Goal: Task Accomplishment & Management: Use online tool/utility

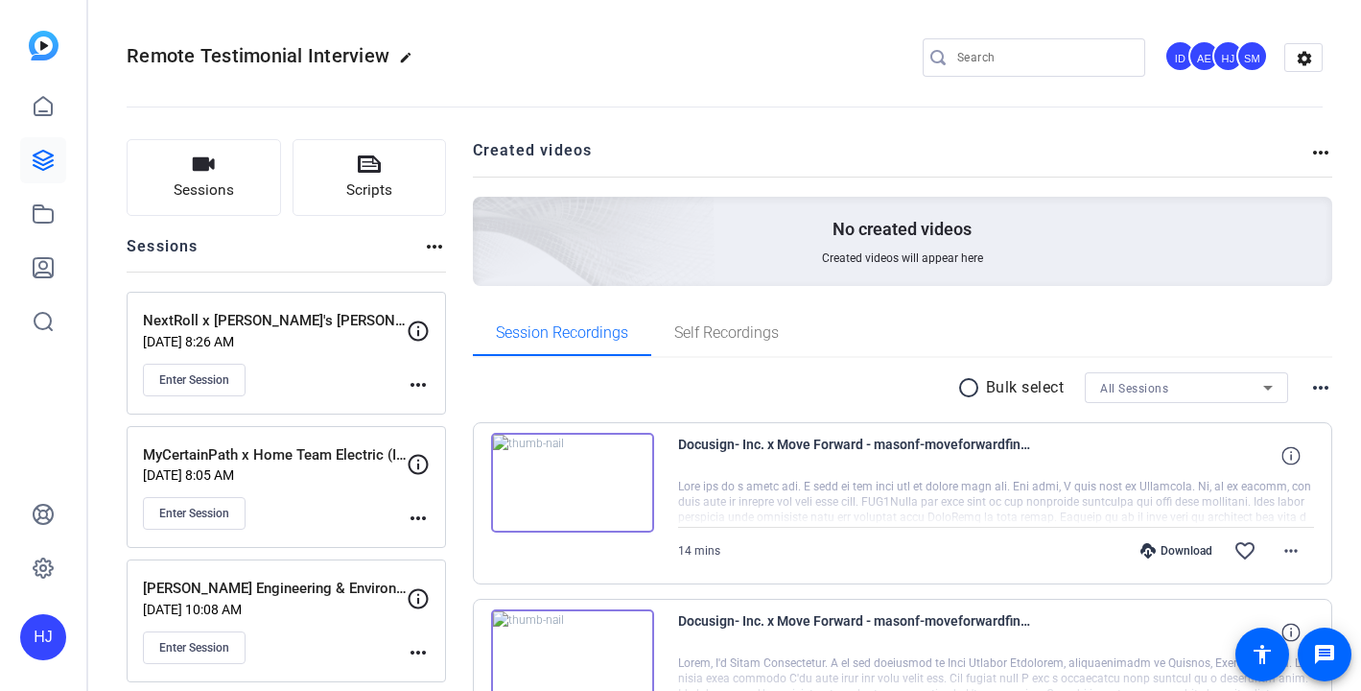
click at [992, 64] on input "Search" at bounding box center [1043, 57] width 173 height 23
paste input "Yardi x IM EB Interview- Northpoint Remote"
click at [988, 57] on input "Search" at bounding box center [1043, 57] width 173 height 23
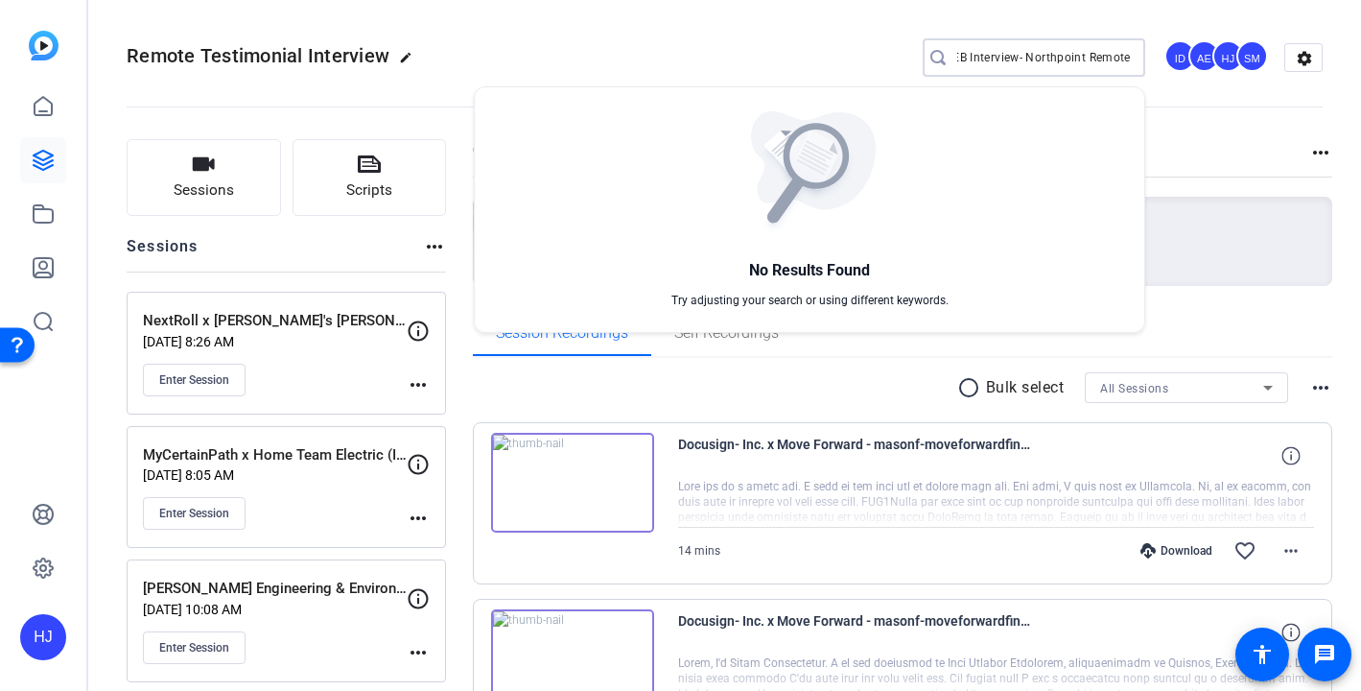
click at [998, 55] on div at bounding box center [680, 345] width 1361 height 691
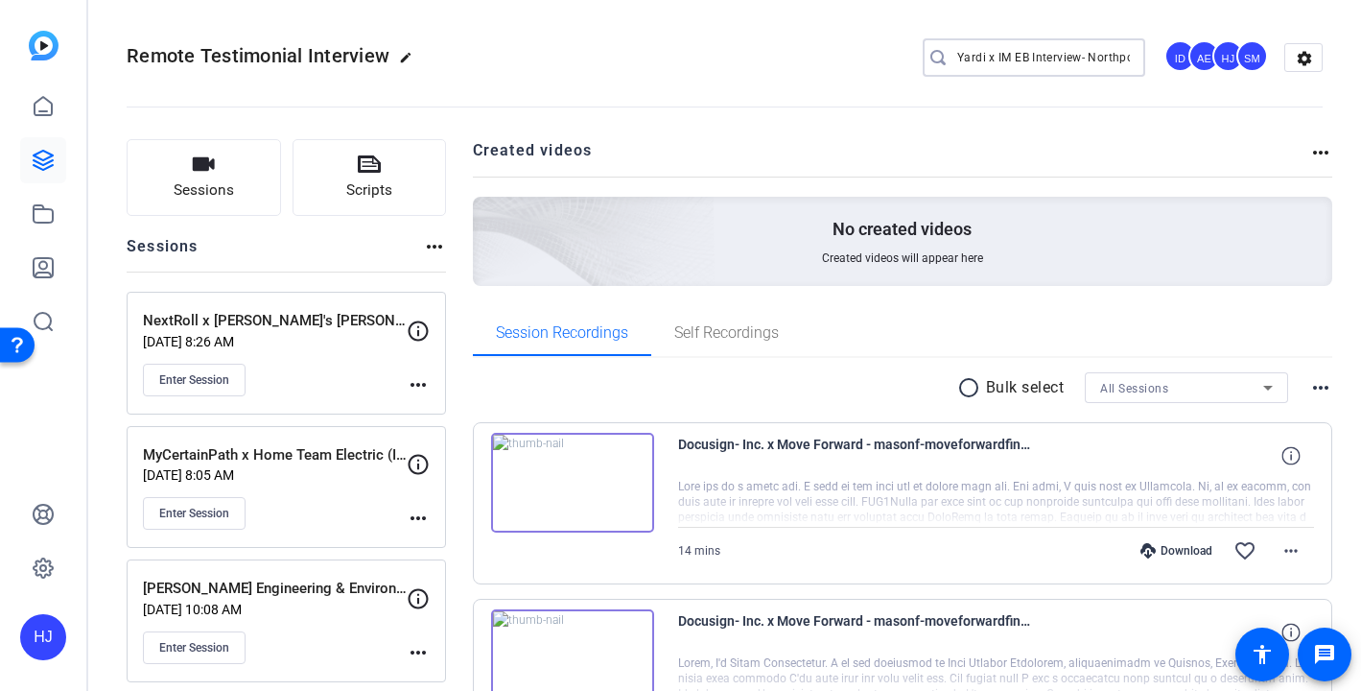
drag, startPoint x: 1091, startPoint y: 56, endPoint x: 787, endPoint y: 36, distance: 304.7
click at [787, 36] on div "Remote Testimonial Interview edit Yardi x IM EB Interview- Northpoint Remote ID…" at bounding box center [725, 58] width 1196 height 145
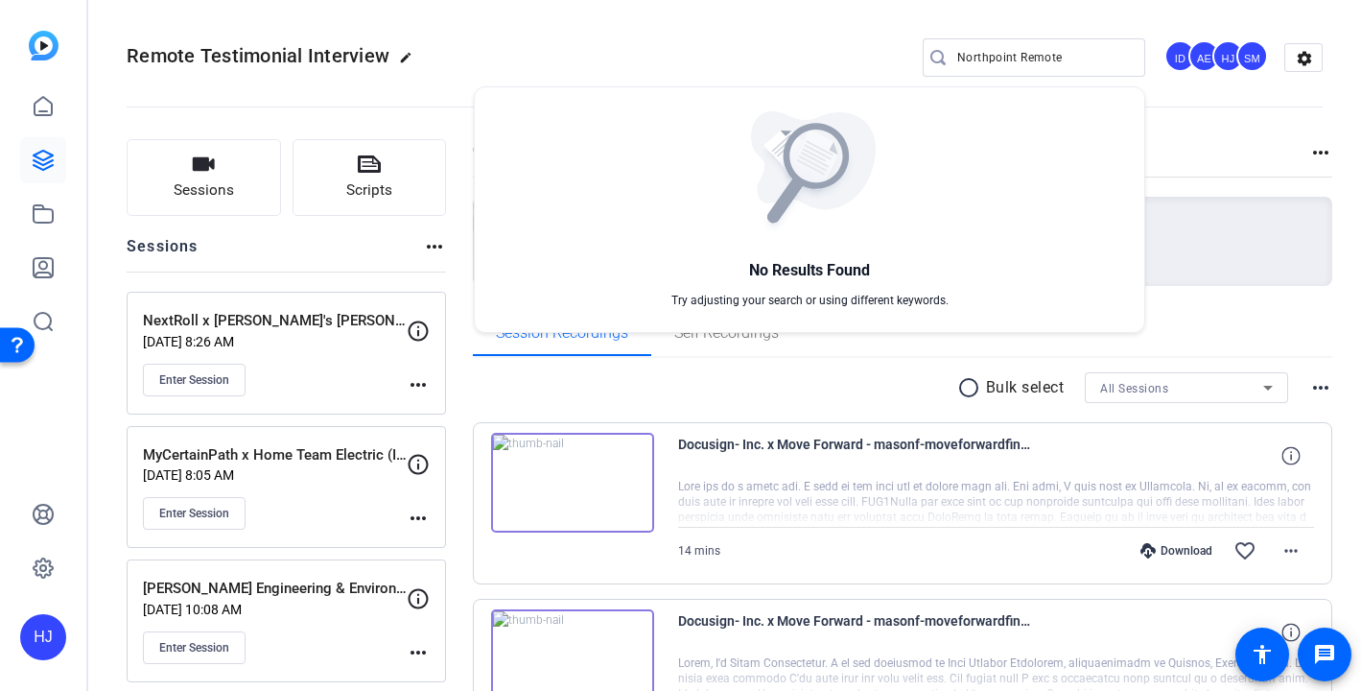
click at [1075, 56] on div at bounding box center [680, 345] width 1361 height 691
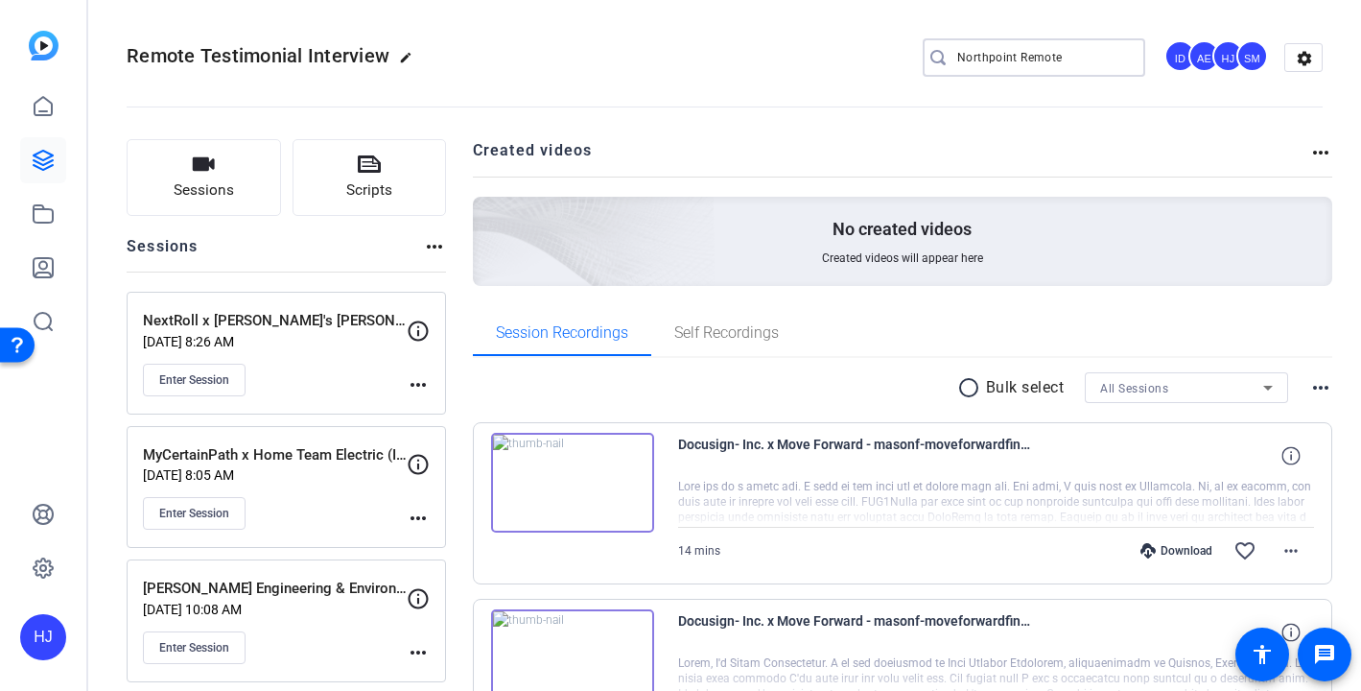
drag, startPoint x: 1068, startPoint y: 55, endPoint x: 920, endPoint y: 43, distance: 148.2
click at [920, 43] on div "Remote Testimonial Interview edit Northpoint Remote ID AE HJ SM settings" at bounding box center [725, 57] width 1196 height 29
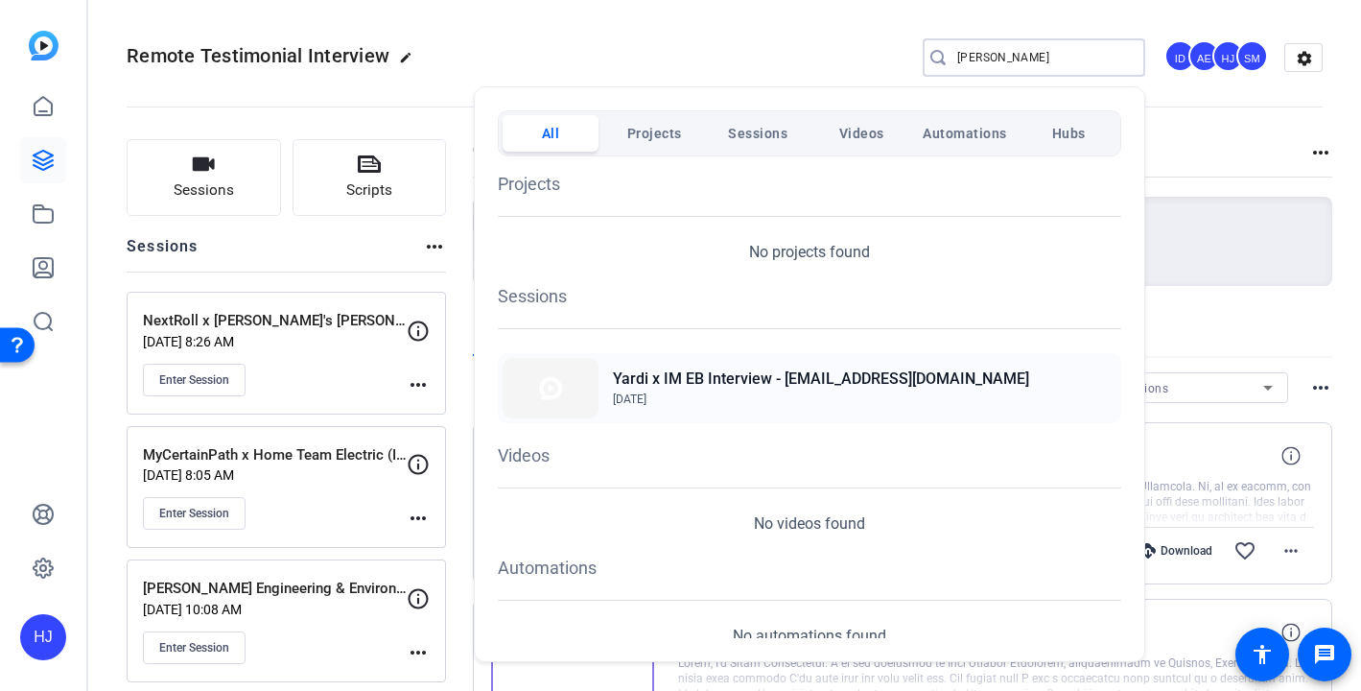
type input "[PERSON_NAME]"
click at [891, 375] on h2 "Yardi x IM EB Interview - [EMAIL_ADDRESS][DOMAIN_NAME]" at bounding box center [821, 378] width 416 height 23
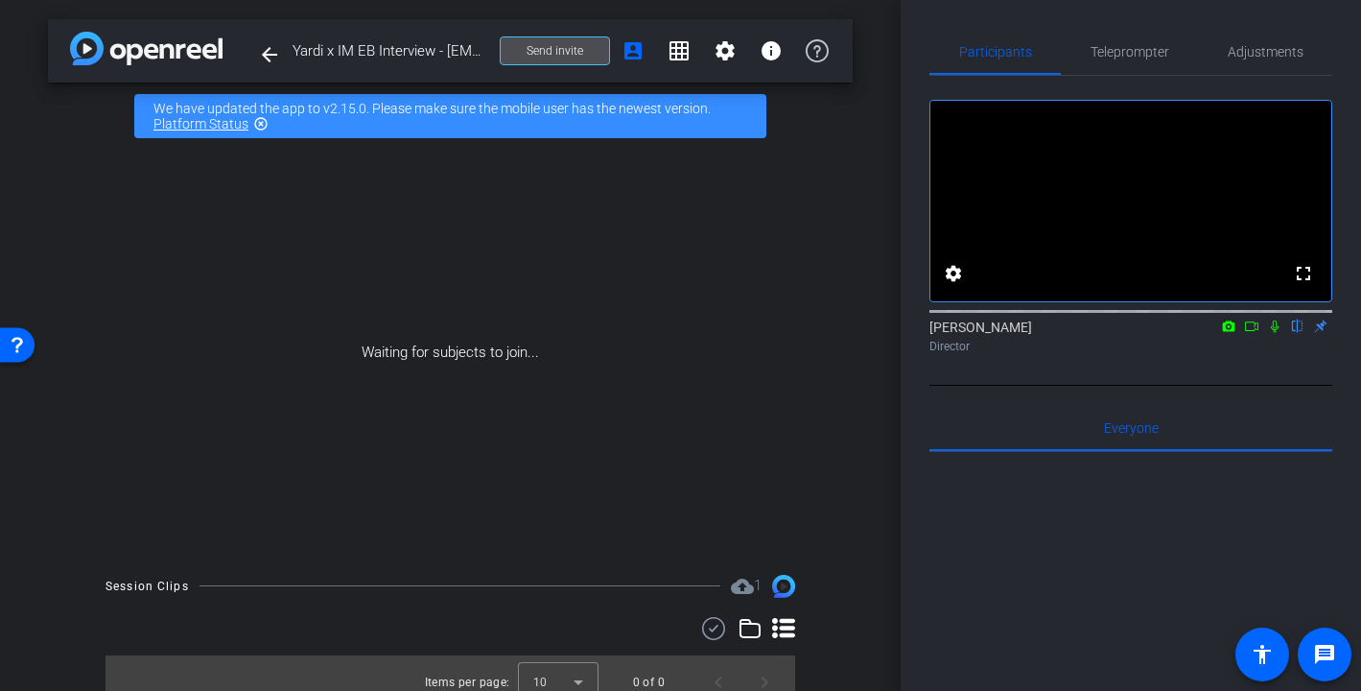
click at [579, 56] on span "Send invite" at bounding box center [555, 50] width 57 height 15
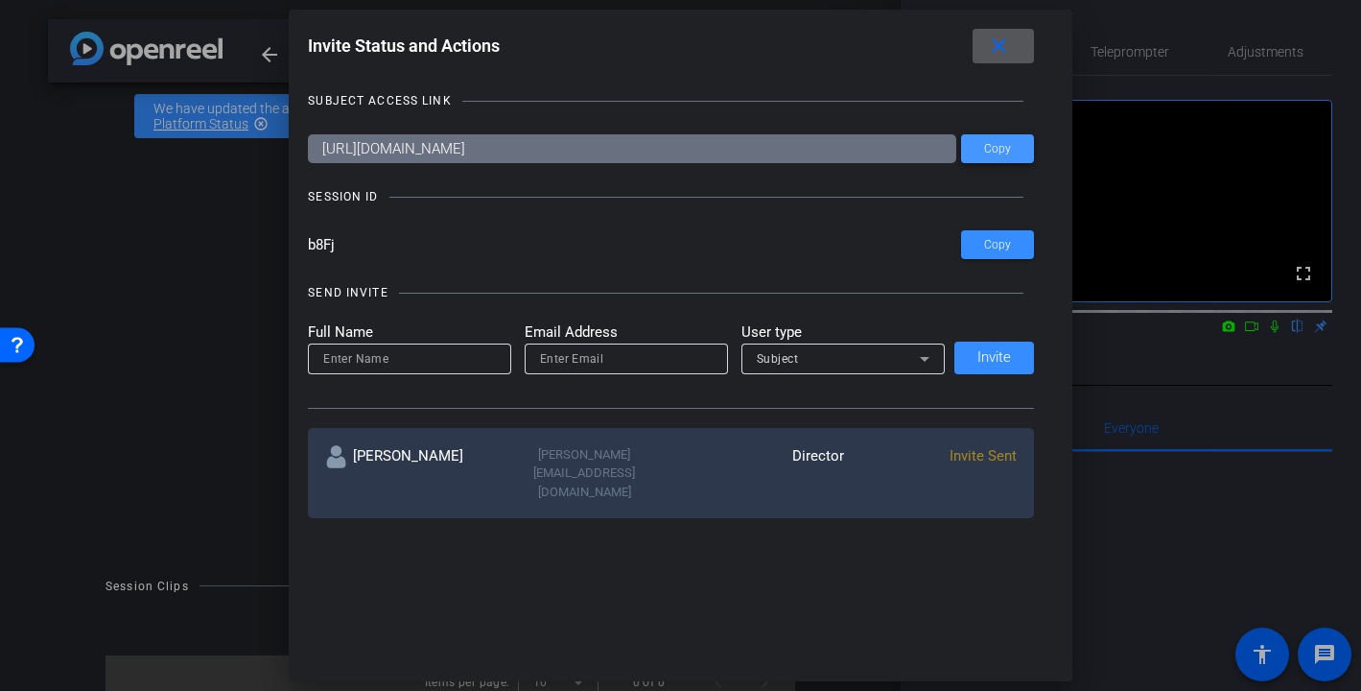
click at [1003, 149] on span "Copy" at bounding box center [997, 149] width 27 height 14
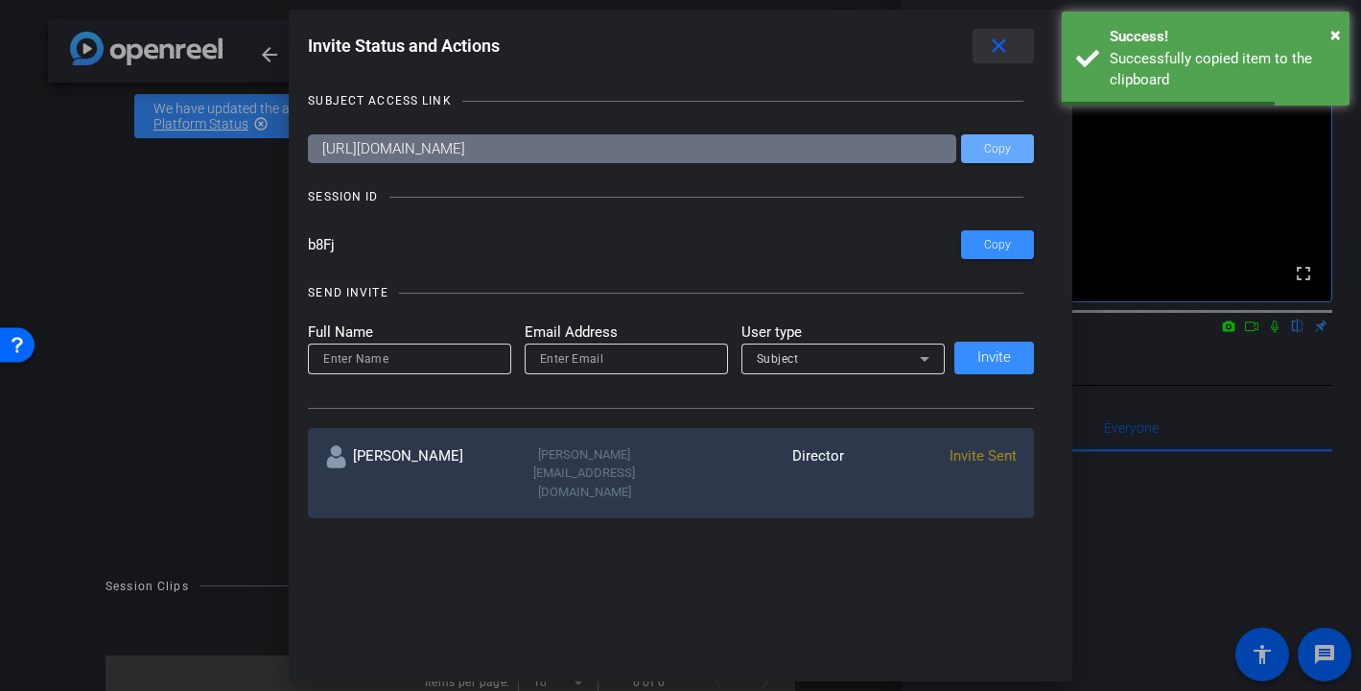
click at [1015, 42] on span at bounding box center [1003, 46] width 61 height 46
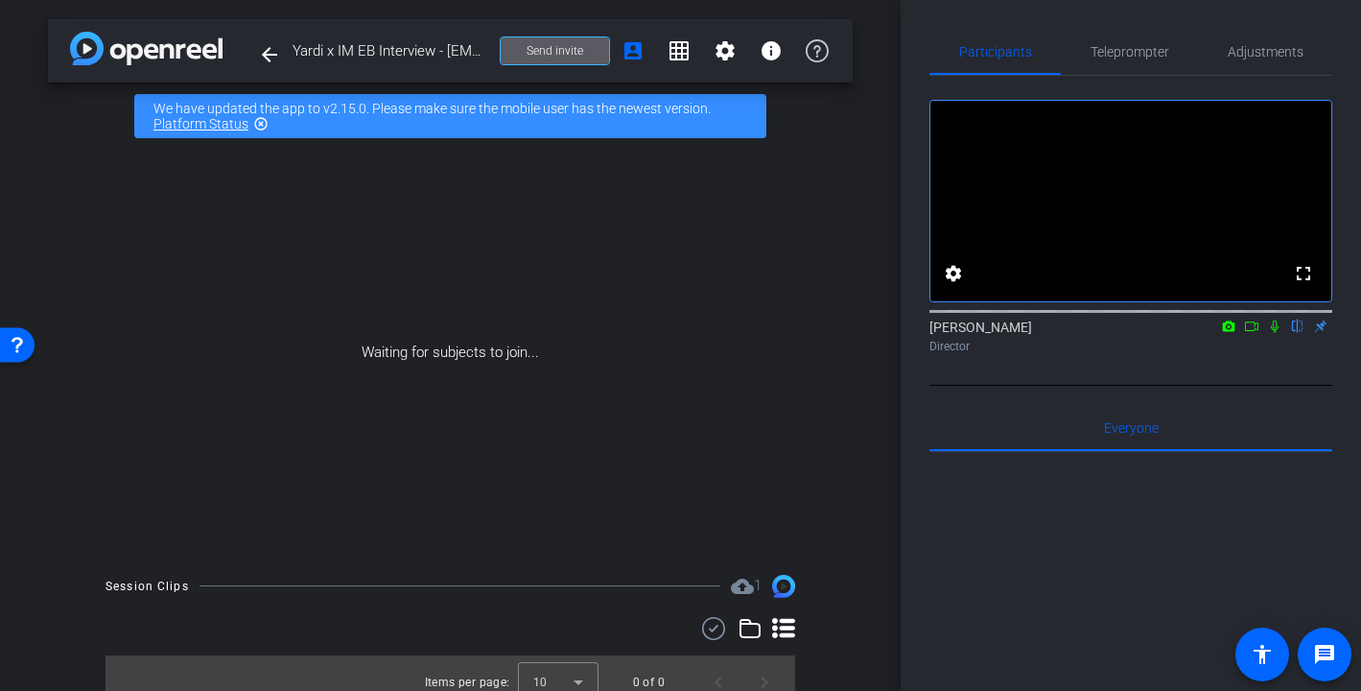
click at [574, 51] on span "Send invite" at bounding box center [555, 50] width 57 height 15
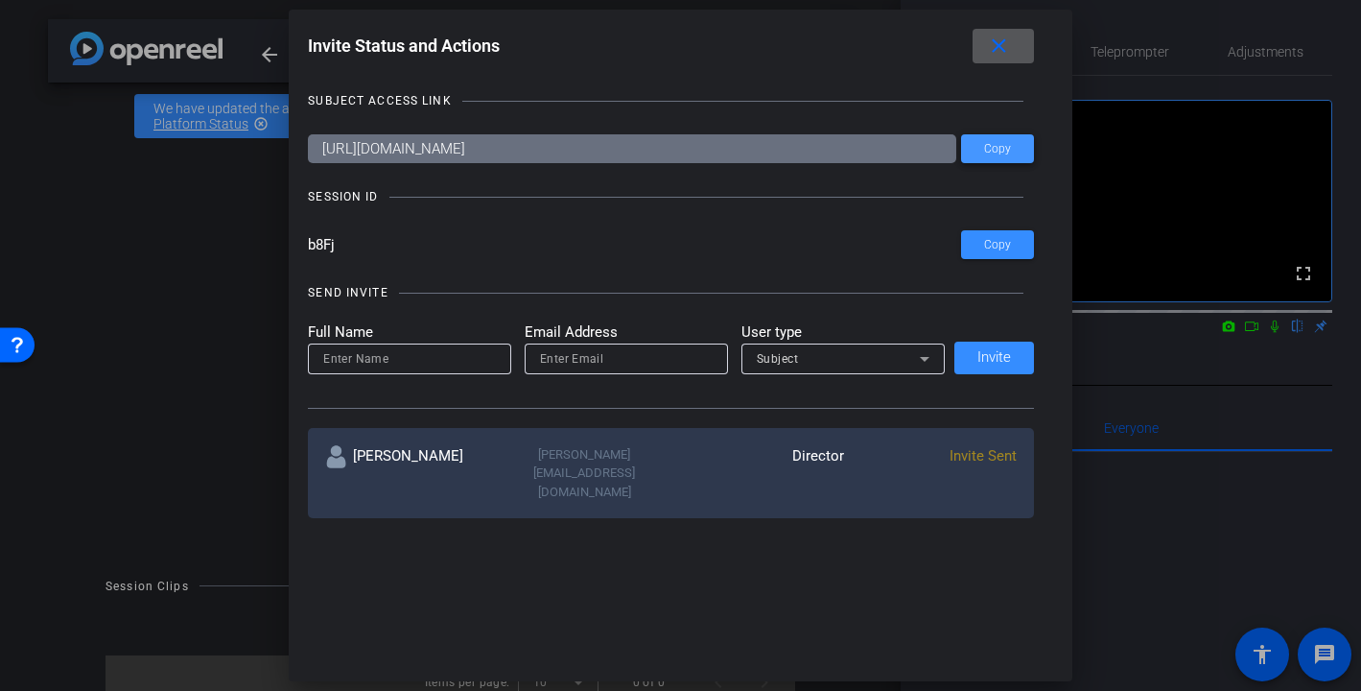
click at [995, 147] on span "Copy" at bounding box center [997, 149] width 27 height 14
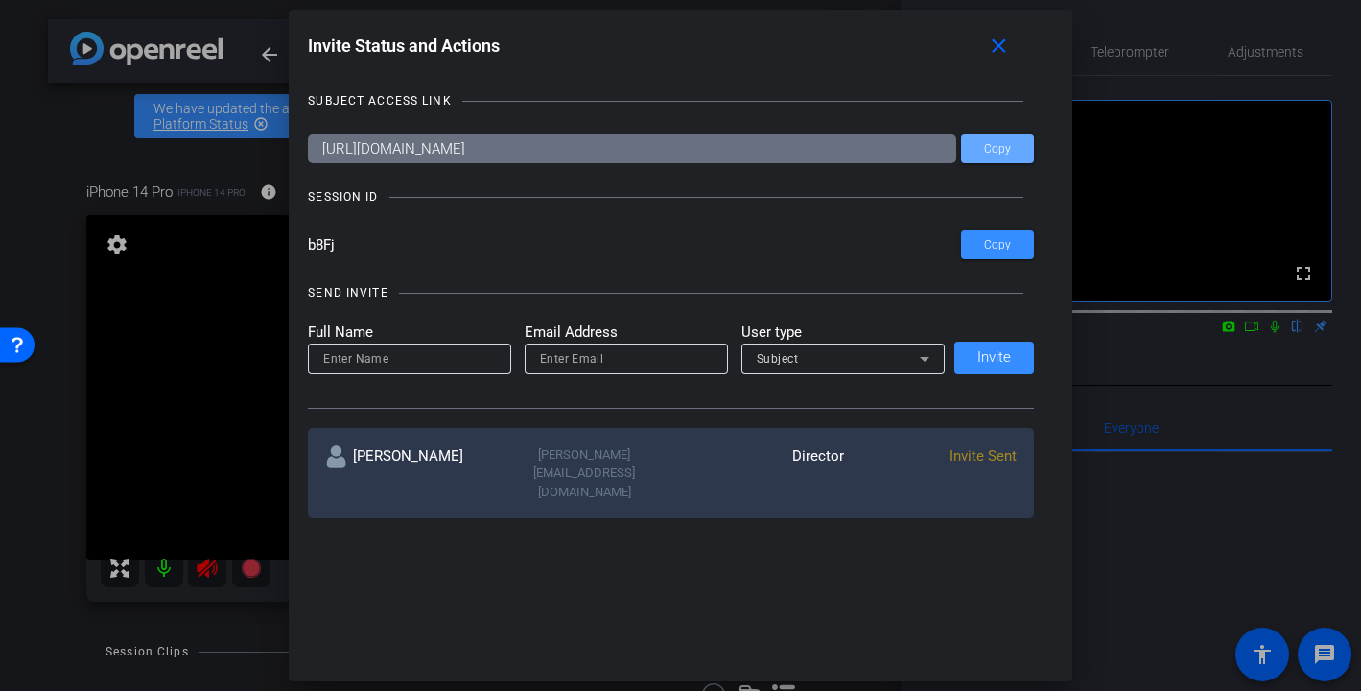
click at [999, 38] on mat-icon "close" at bounding box center [999, 47] width 24 height 24
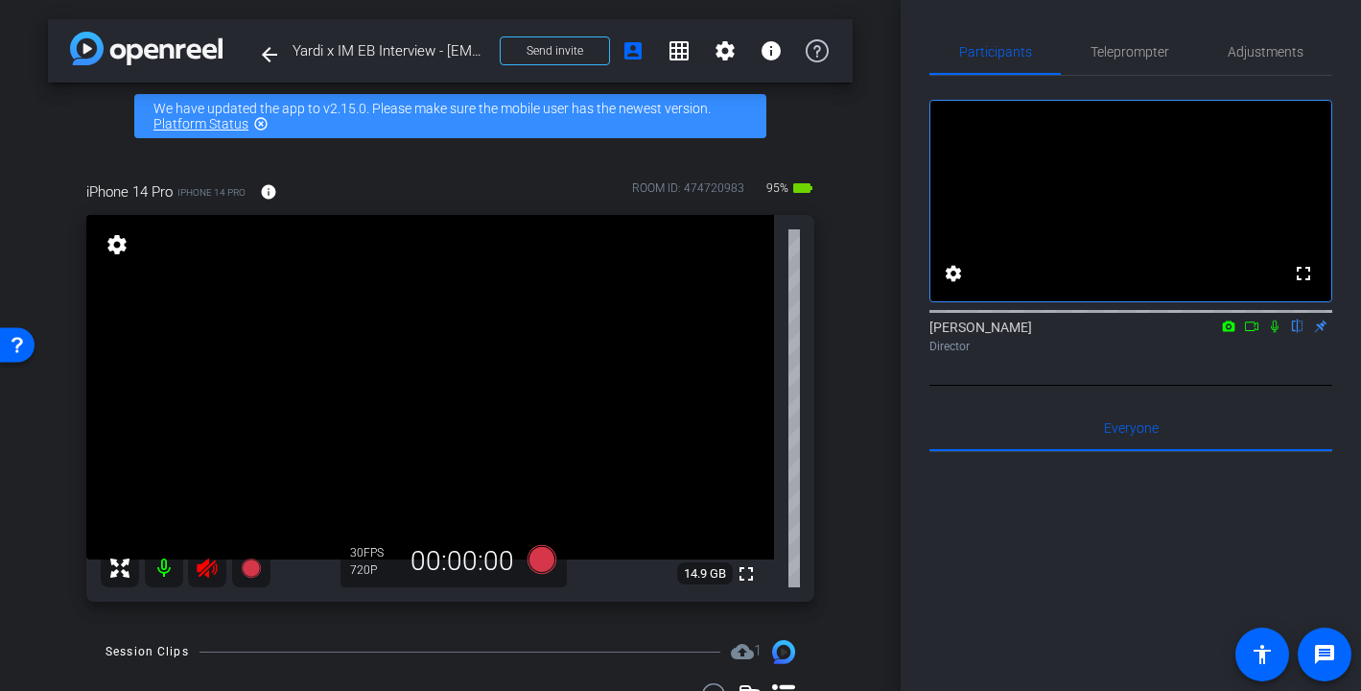
click at [211, 569] on icon at bounding box center [207, 567] width 23 height 23
click at [1267, 54] on span "Adjustments" at bounding box center [1266, 51] width 76 height 13
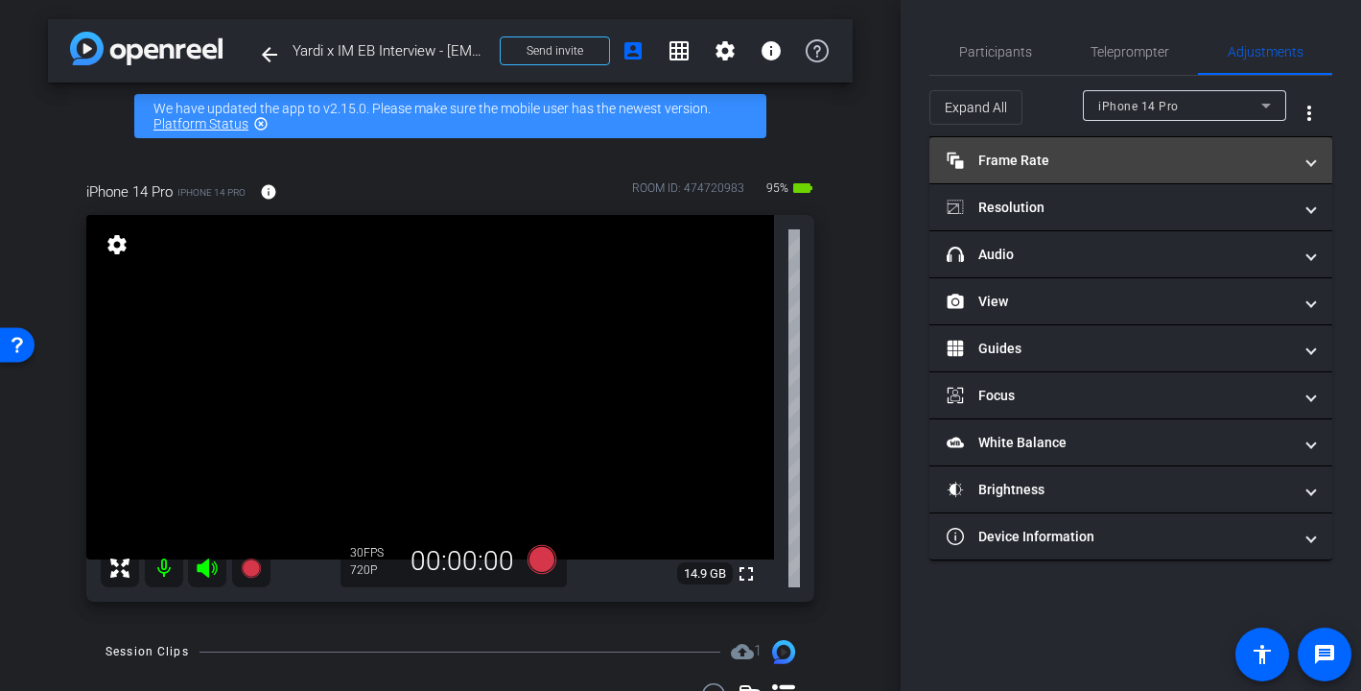
click at [1170, 173] on mat-expansion-panel-header "Frame Rate Frame Rate" at bounding box center [1131, 160] width 403 height 46
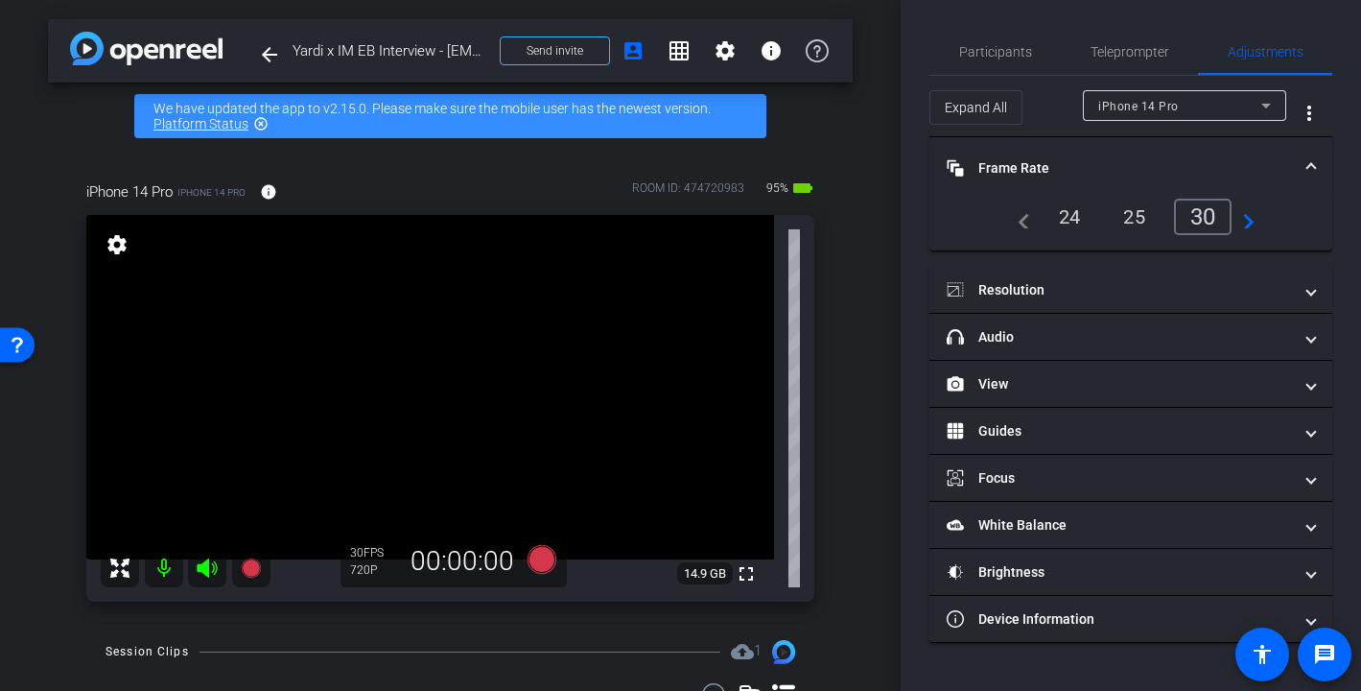
click at [1073, 218] on div "24" at bounding box center [1070, 217] width 51 height 33
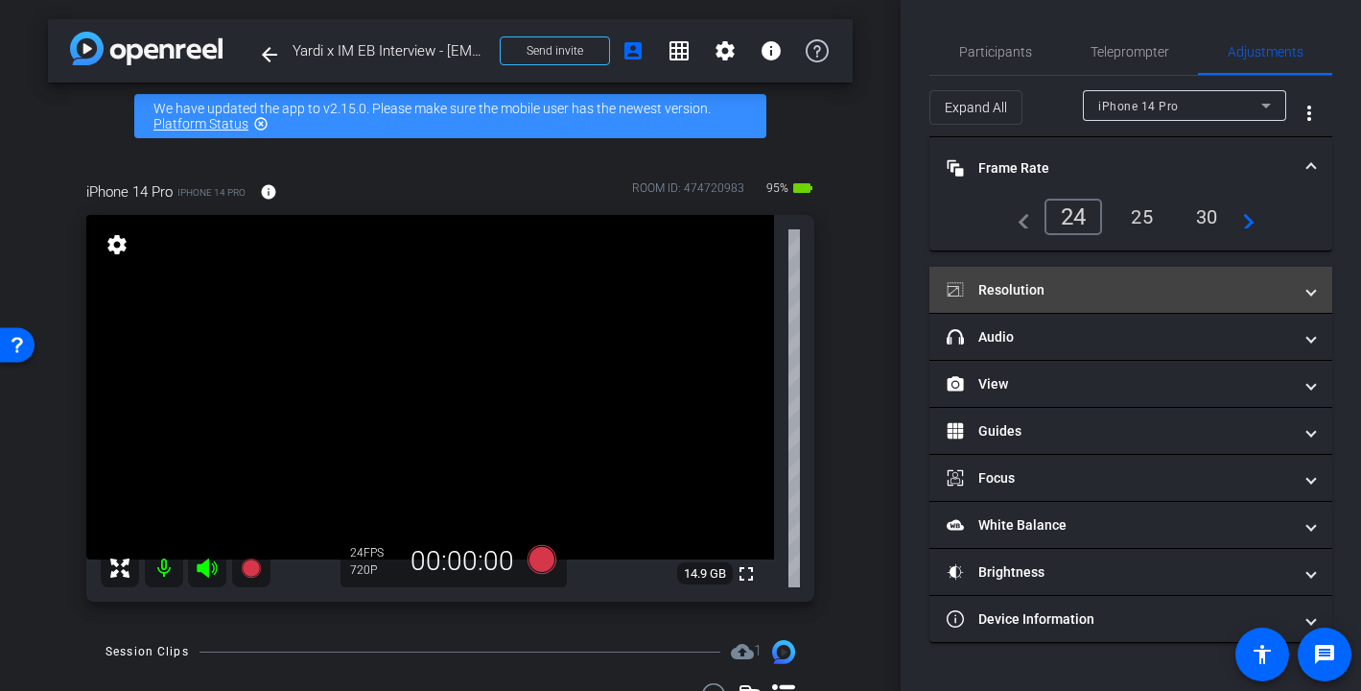
click at [1084, 286] on mat-panel-title "Resolution" at bounding box center [1119, 290] width 345 height 20
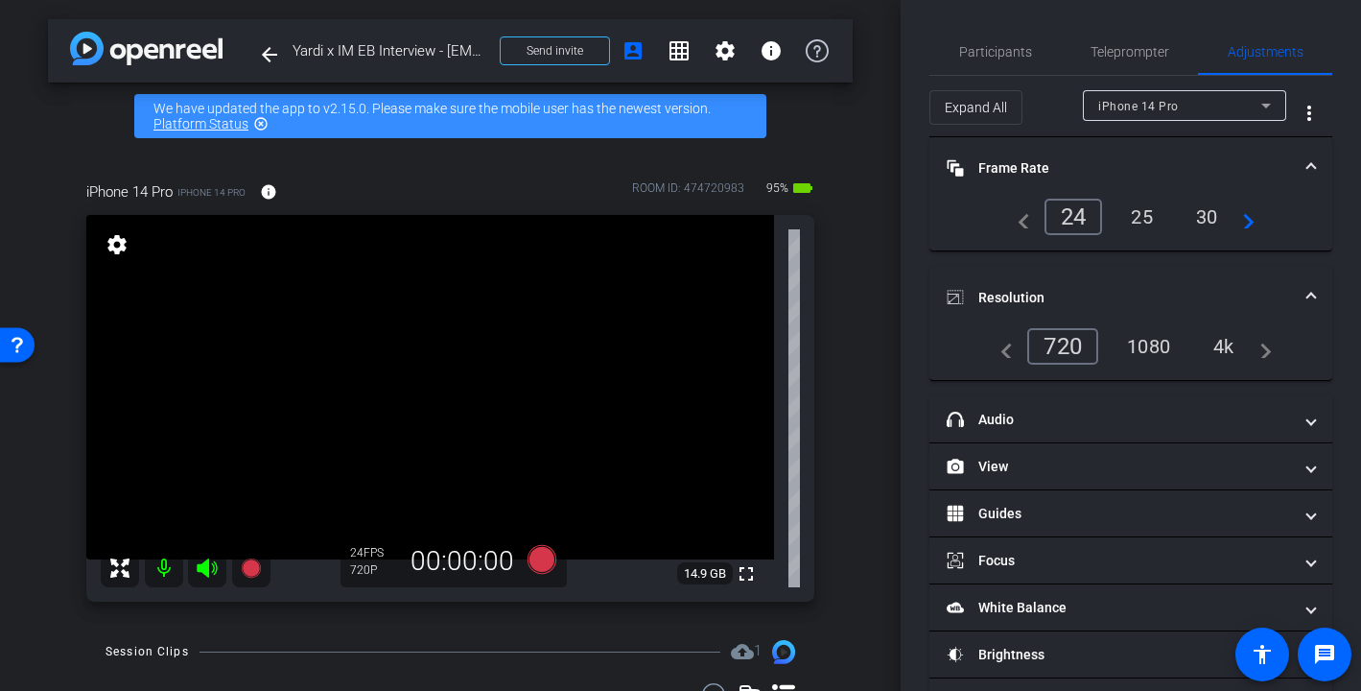
click at [1162, 344] on div "1080" at bounding box center [1149, 346] width 72 height 33
click at [1003, 53] on span "Participants" at bounding box center [995, 51] width 73 height 13
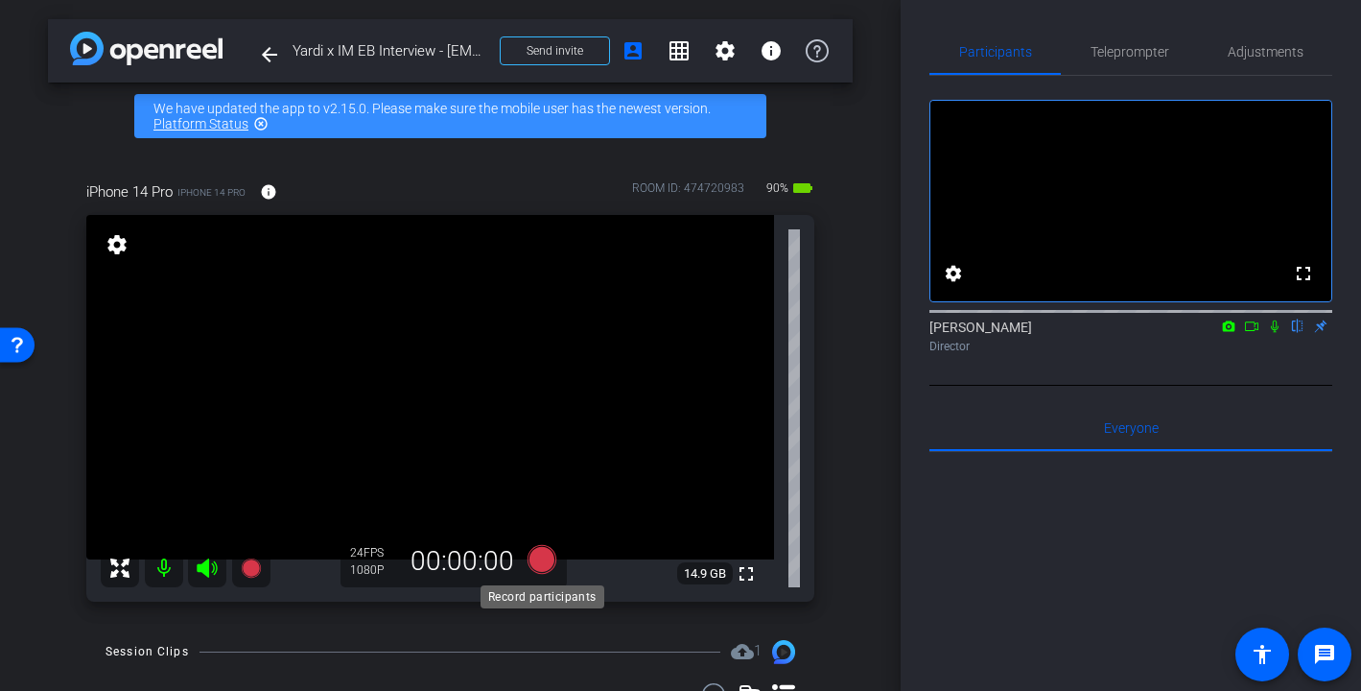
click at [538, 550] on icon at bounding box center [541, 559] width 29 height 29
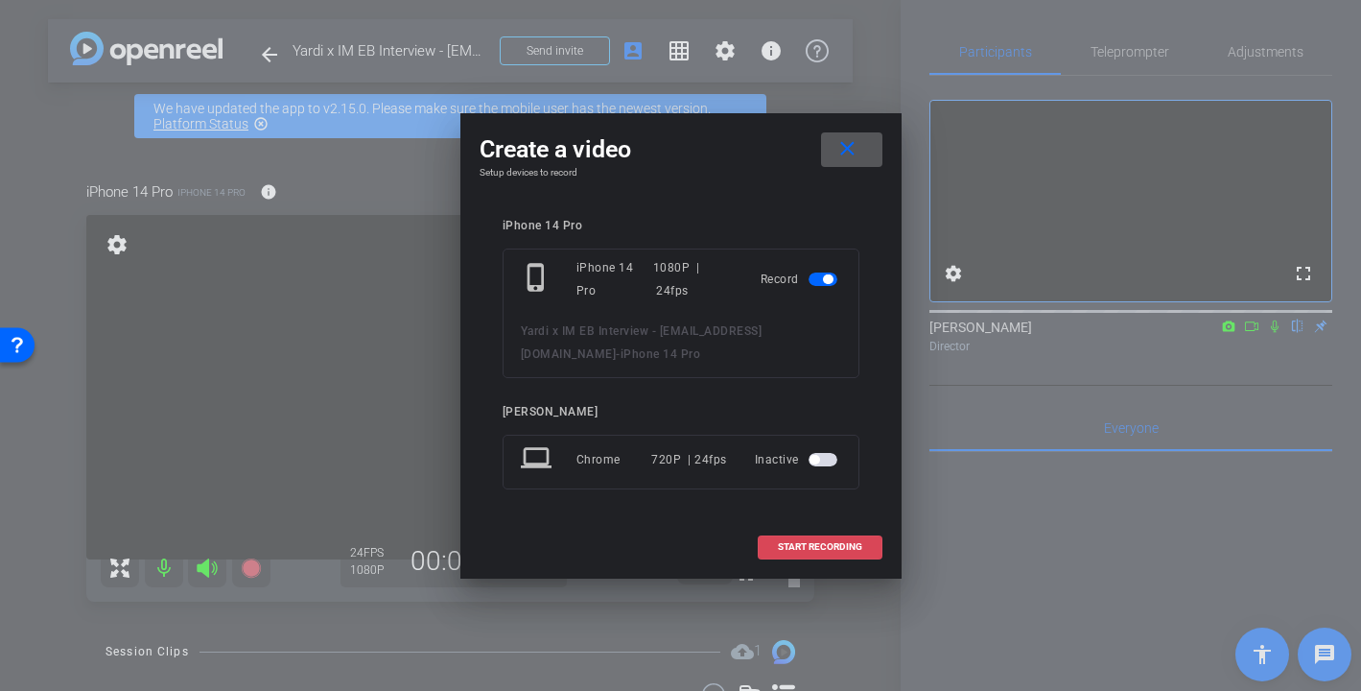
click at [839, 547] on span "START RECORDING" at bounding box center [820, 547] width 84 height 10
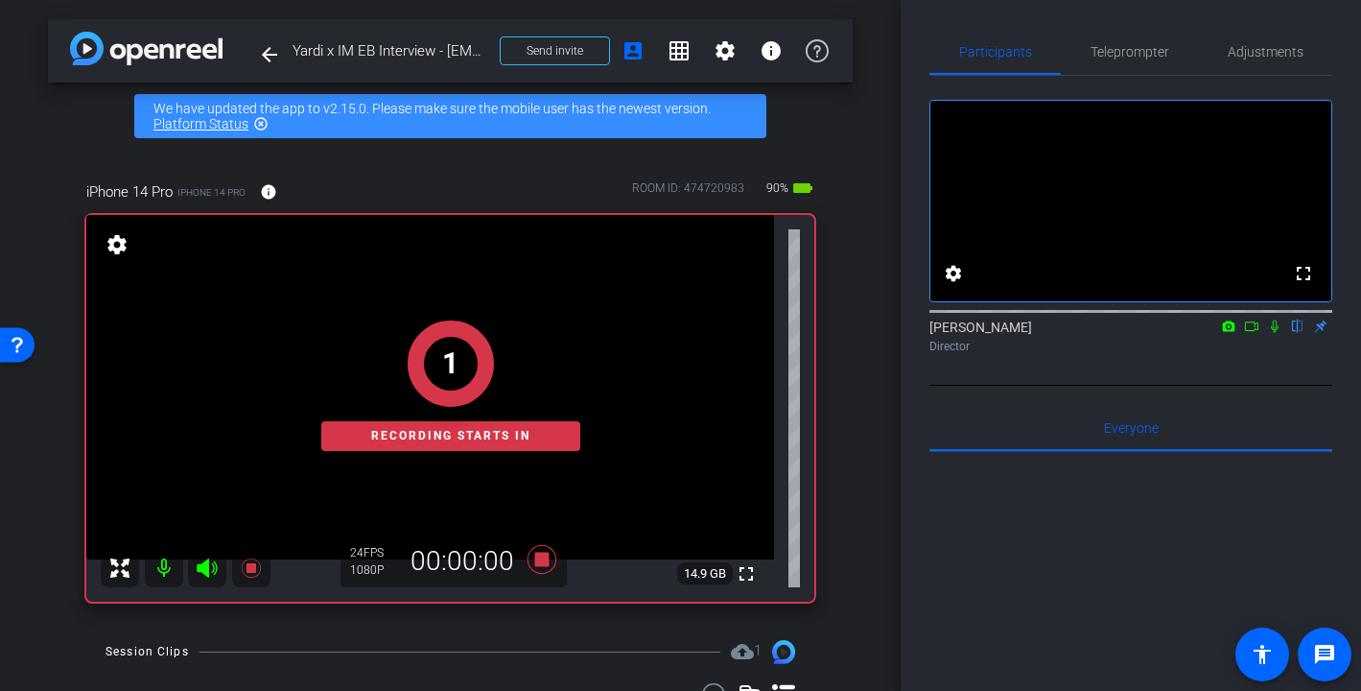
click at [1274, 333] on icon at bounding box center [1275, 326] width 8 height 12
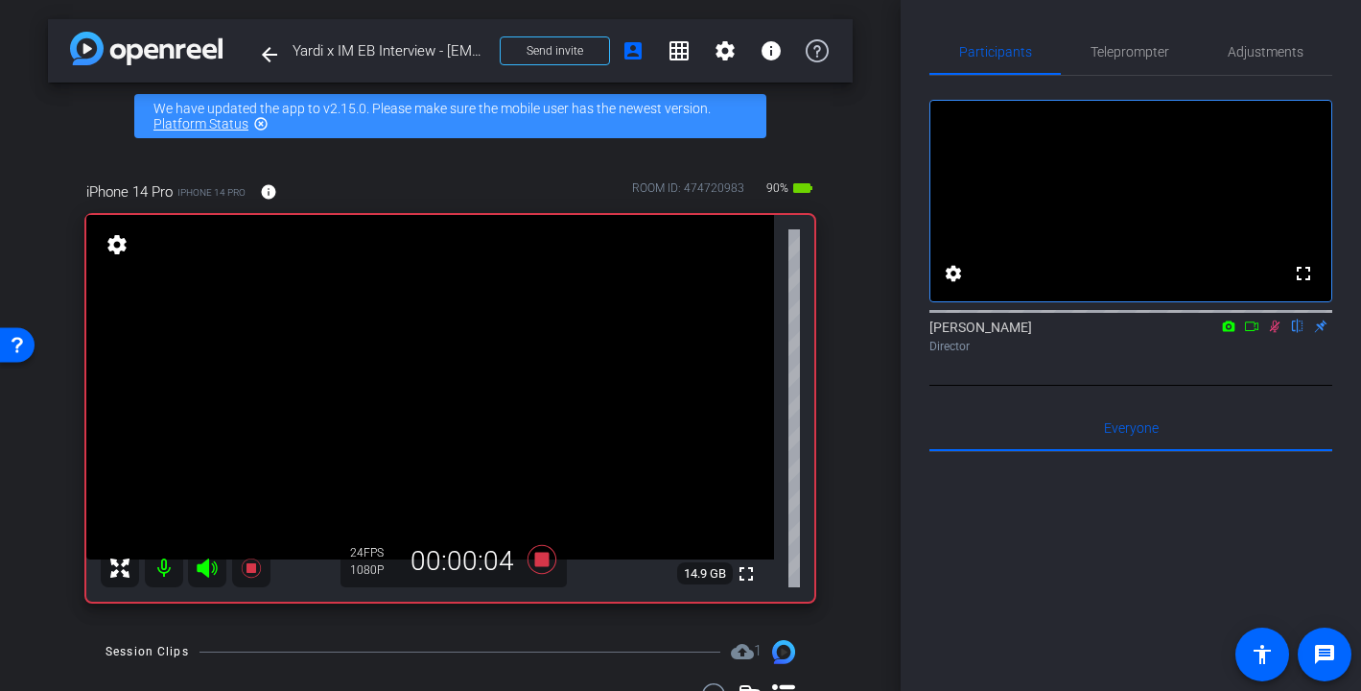
click at [1274, 333] on icon at bounding box center [1274, 325] width 15 height 13
click at [1280, 333] on icon at bounding box center [1274, 325] width 15 height 13
click at [1275, 333] on icon at bounding box center [1275, 326] width 11 height 12
click at [1275, 333] on icon at bounding box center [1275, 326] width 8 height 12
click at [1275, 333] on icon at bounding box center [1275, 326] width 11 height 12
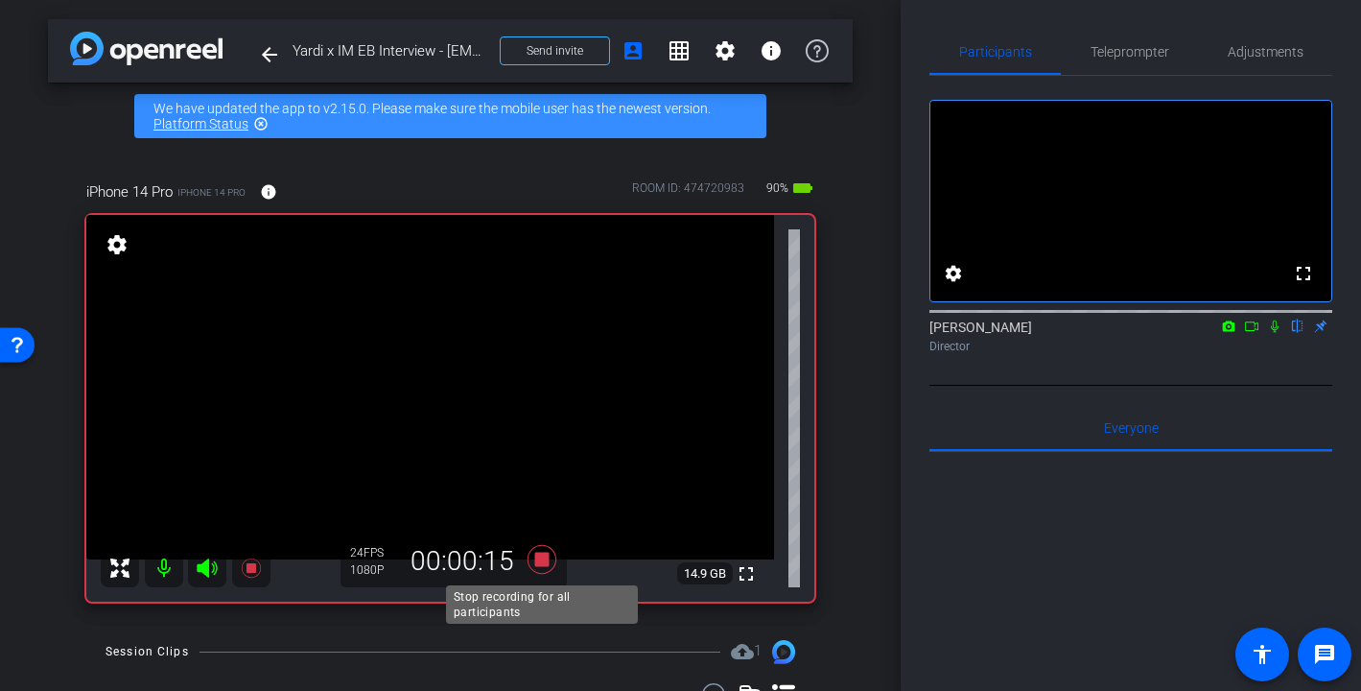
click at [544, 560] on icon at bounding box center [541, 559] width 29 height 29
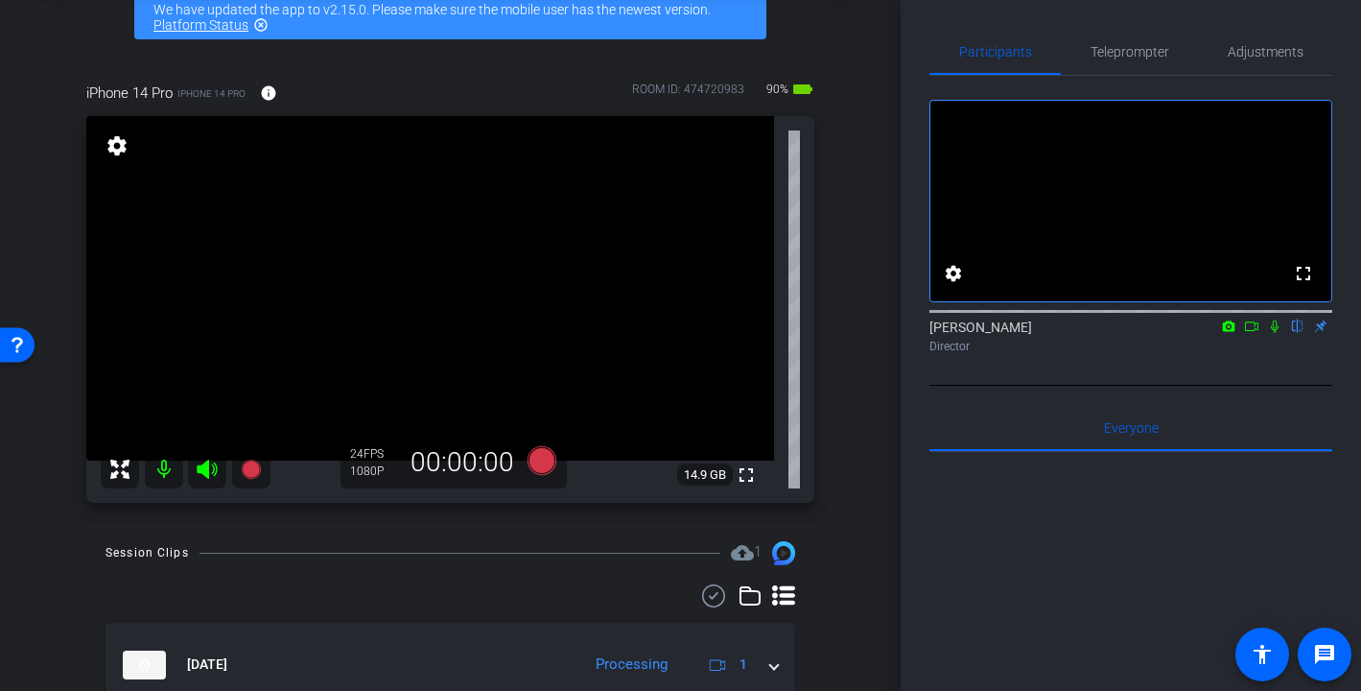
scroll to position [183, 0]
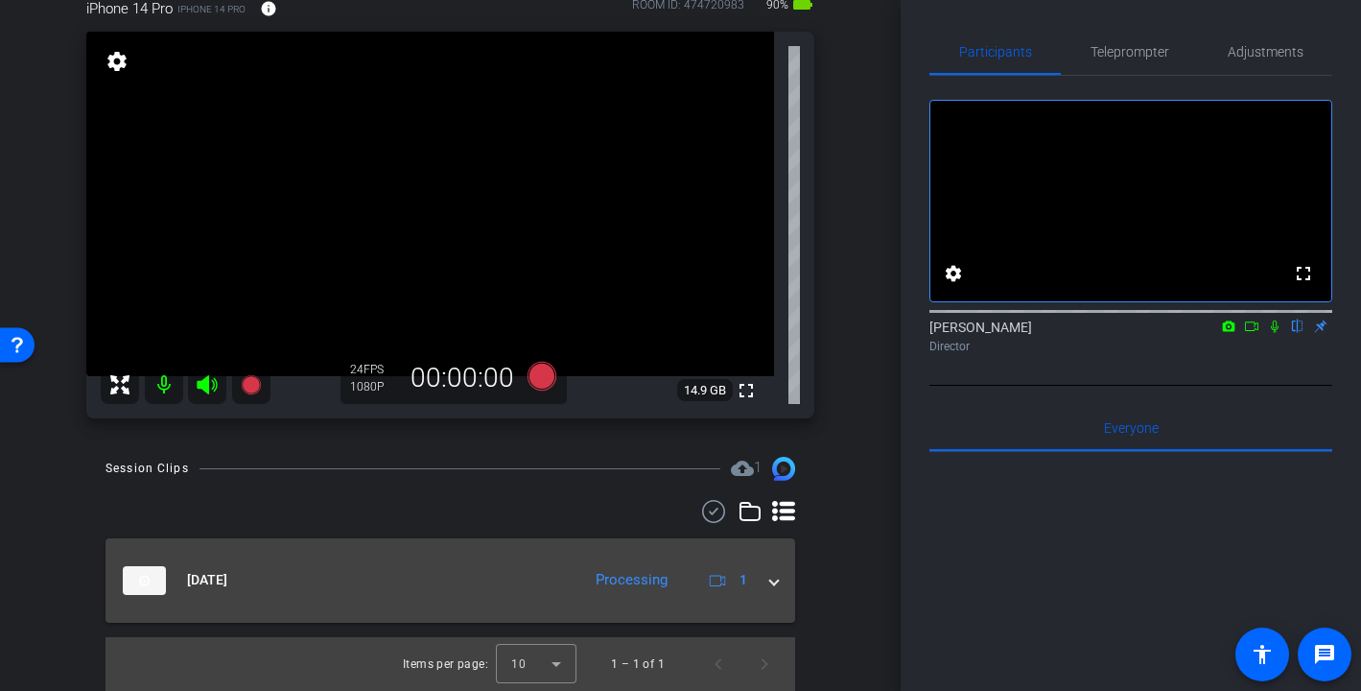
click at [771, 582] on span at bounding box center [774, 580] width 8 height 20
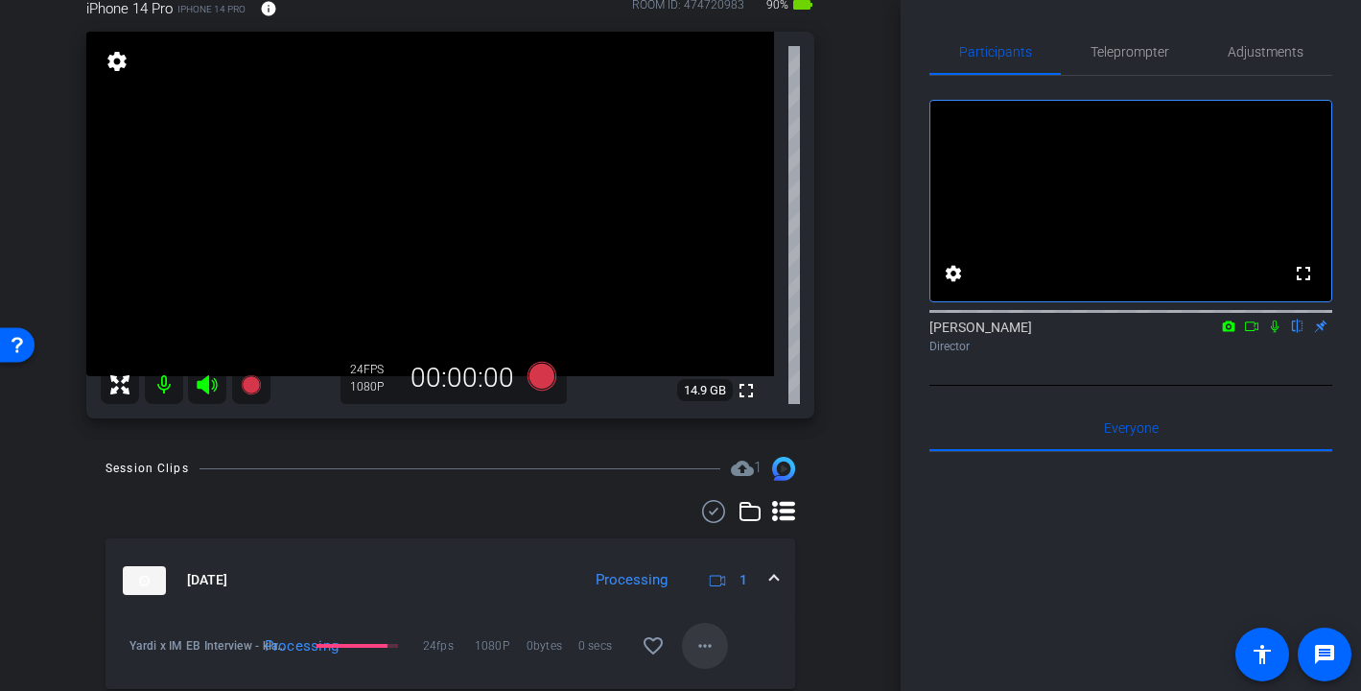
click at [703, 640] on mat-icon "more_horiz" at bounding box center [705, 645] width 23 height 23
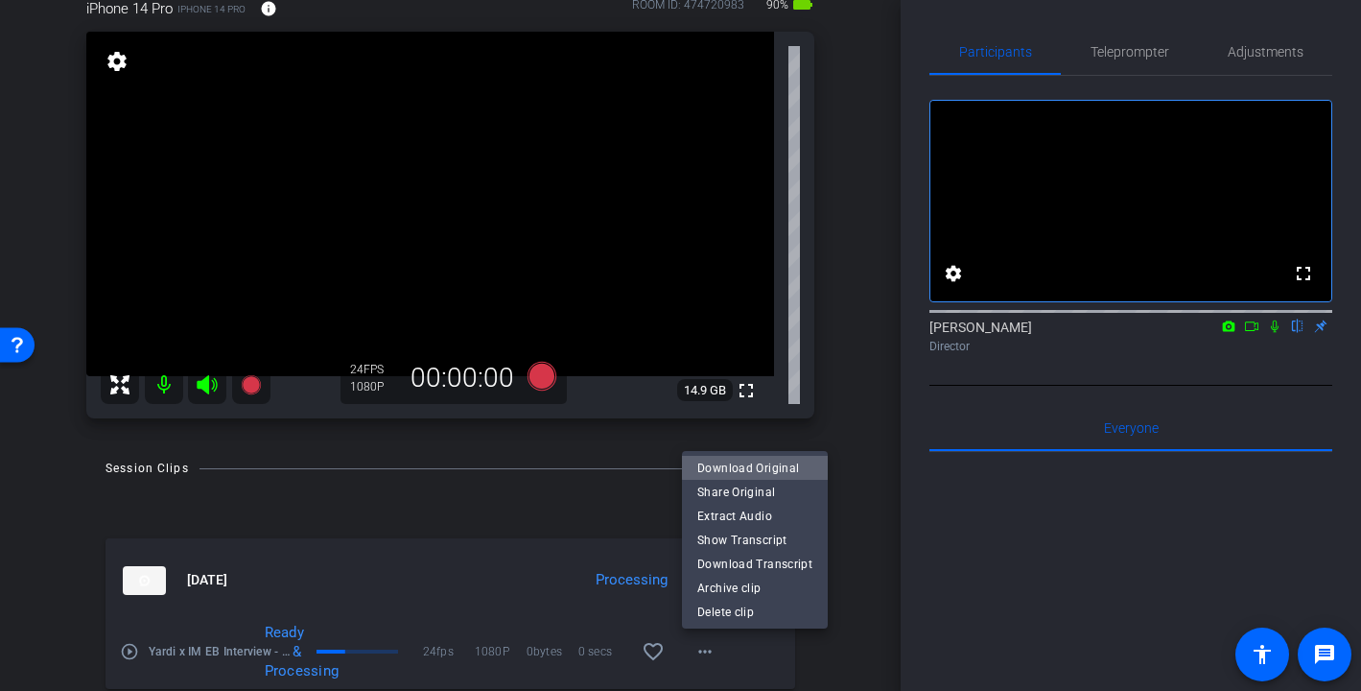
click at [763, 461] on span "Download Original" at bounding box center [754, 467] width 115 height 23
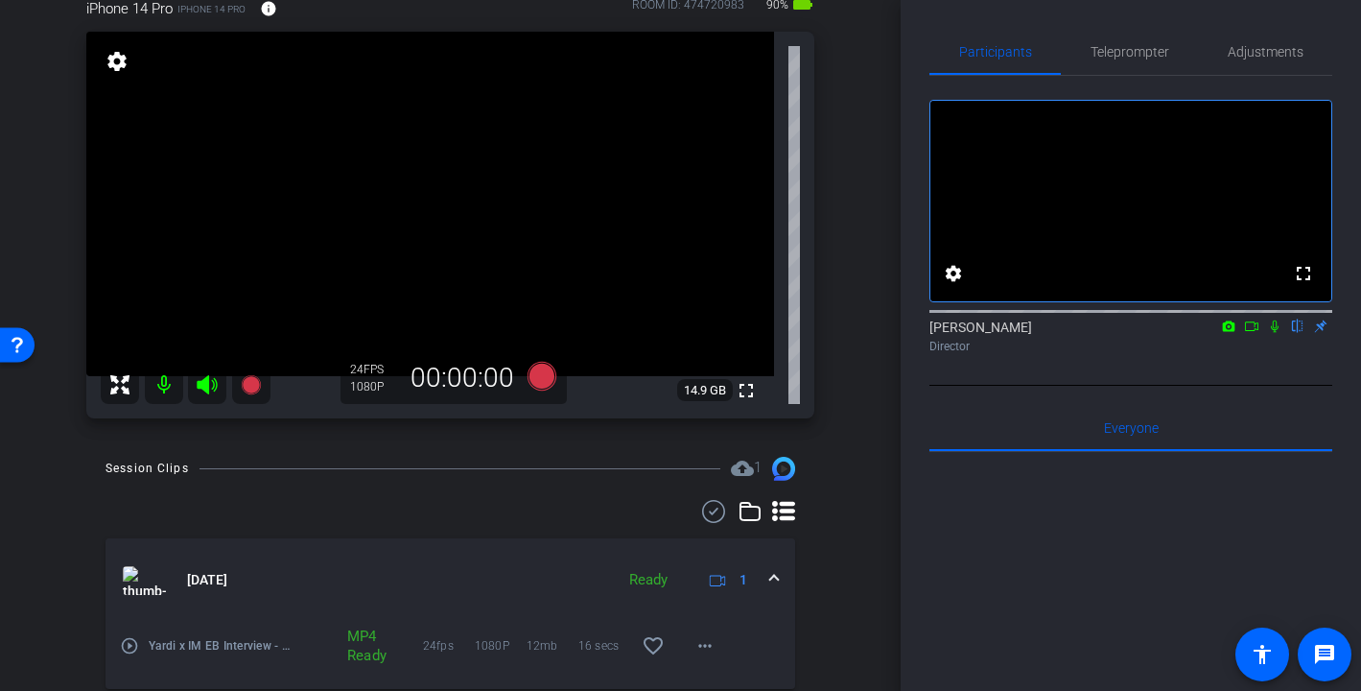
click at [159, 386] on mat-icon at bounding box center [164, 385] width 38 height 38
click at [203, 390] on icon at bounding box center [207, 384] width 23 height 23
click at [205, 390] on icon at bounding box center [207, 384] width 23 height 23
click at [163, 390] on mat-icon at bounding box center [164, 385] width 38 height 38
click at [543, 376] on icon at bounding box center [541, 376] width 29 height 29
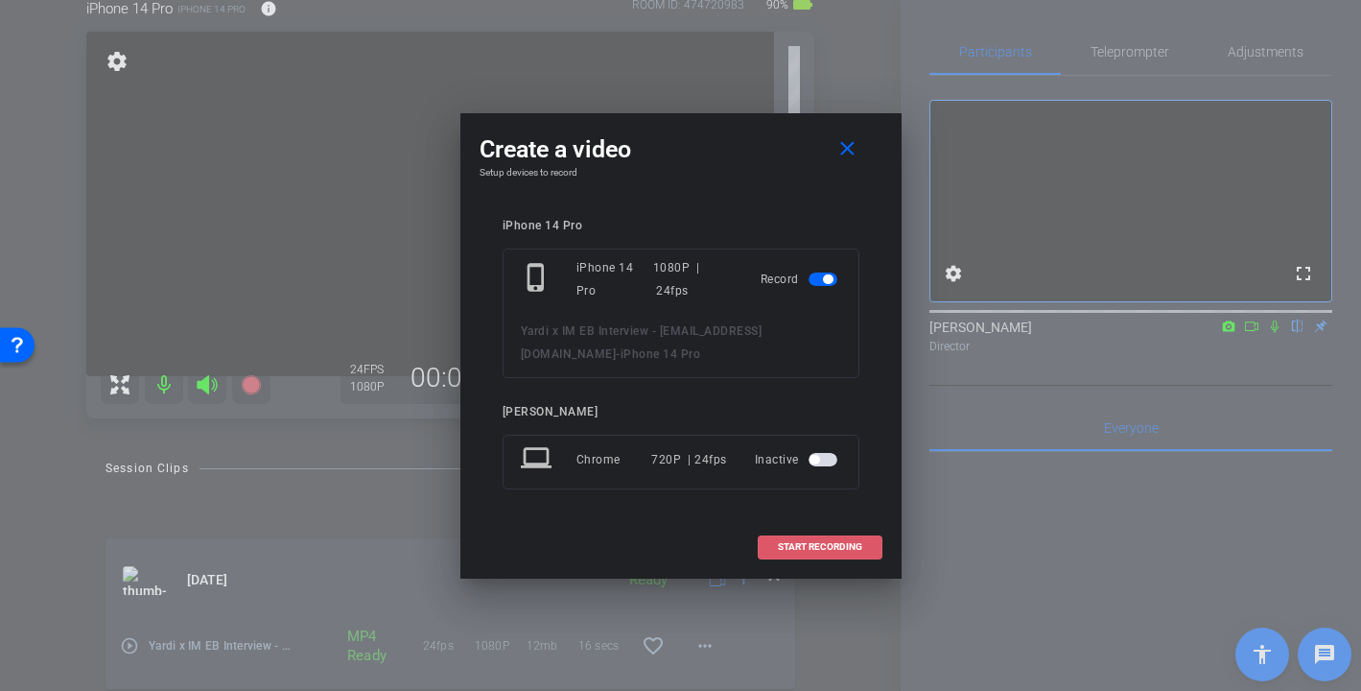
click at [803, 548] on span "START RECORDING" at bounding box center [820, 547] width 84 height 10
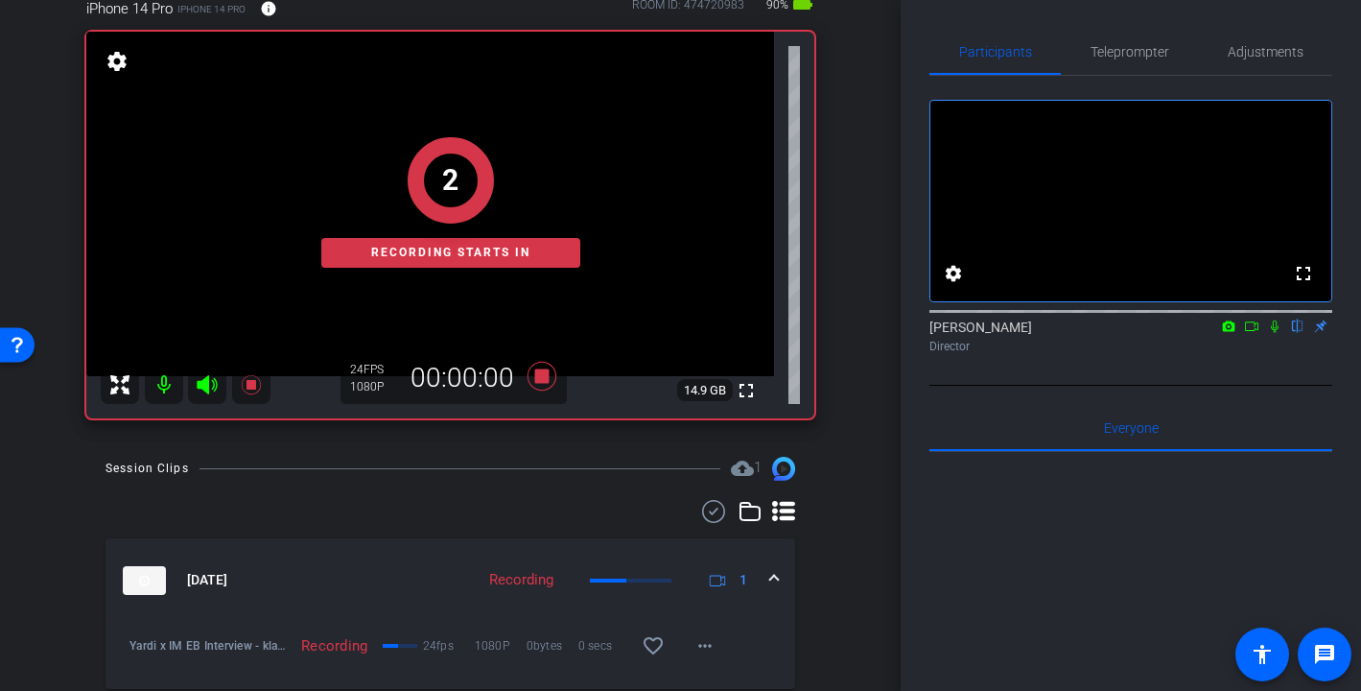
click at [1254, 331] on icon at bounding box center [1251, 326] width 13 height 10
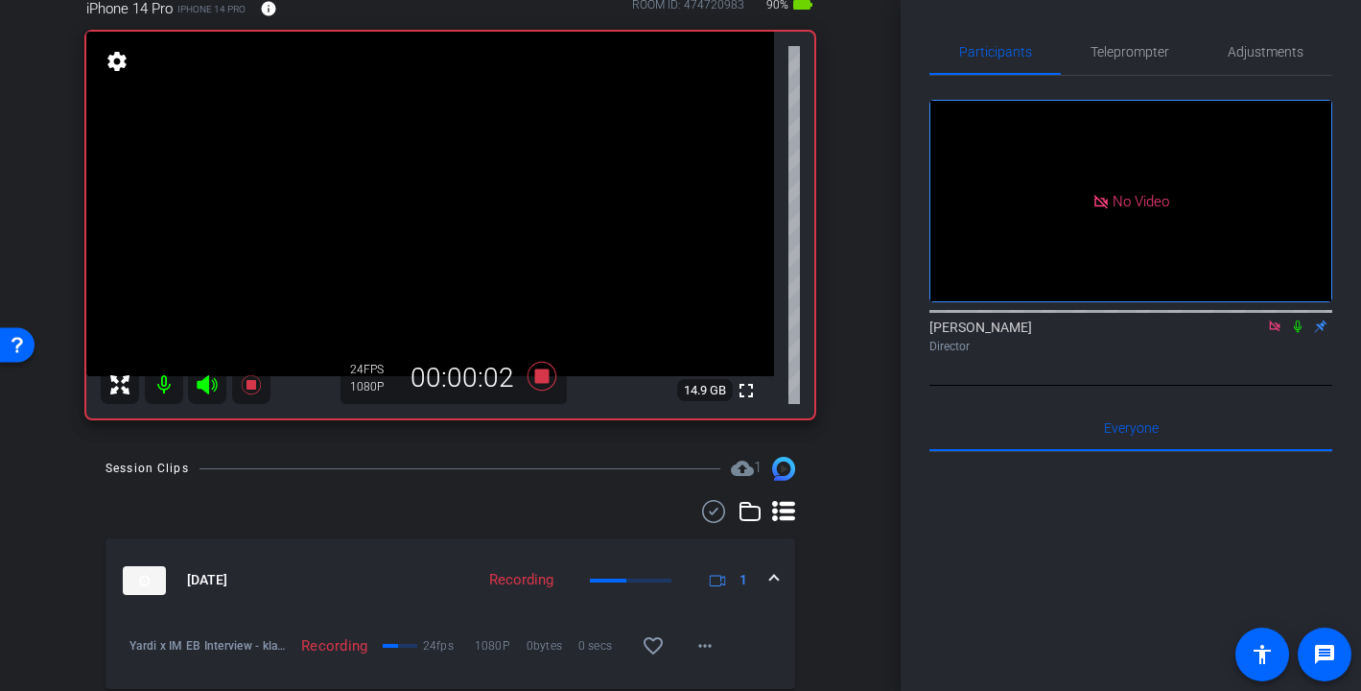
click at [1298, 333] on icon at bounding box center [1298, 326] width 8 height 12
click at [1296, 333] on icon at bounding box center [1297, 325] width 15 height 13
click at [1271, 331] on icon at bounding box center [1274, 325] width 11 height 11
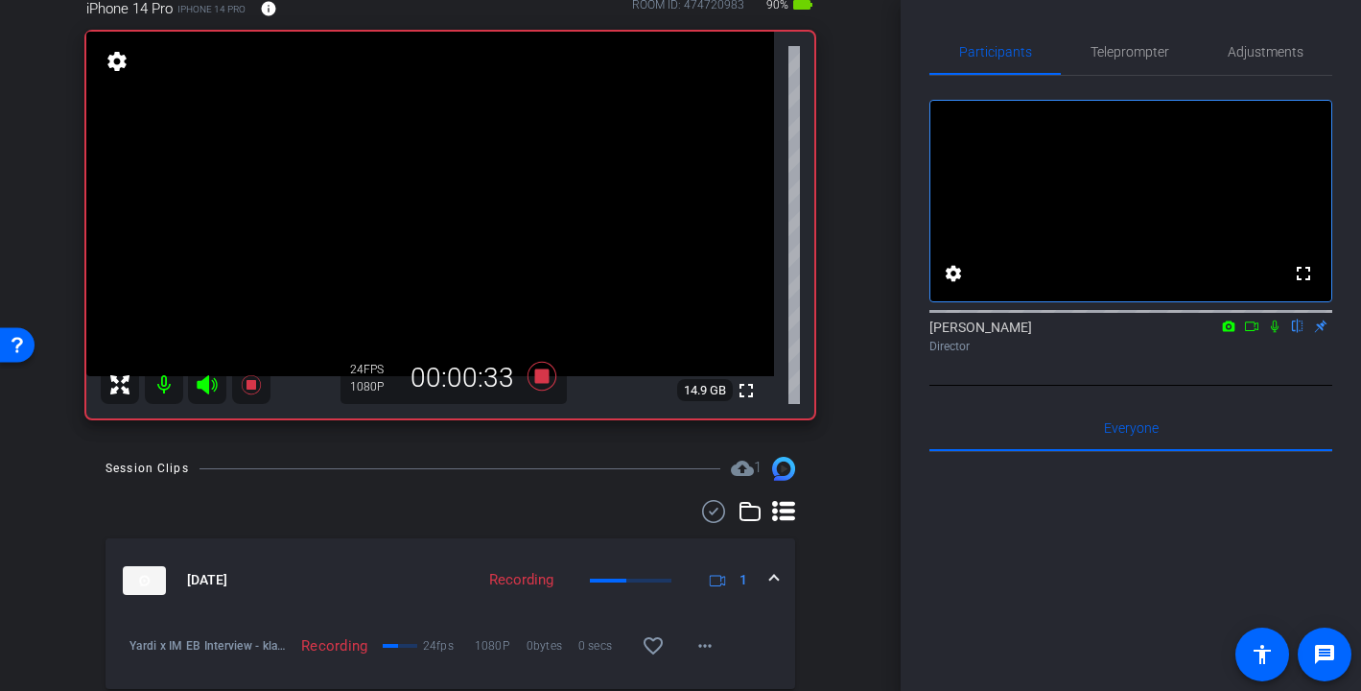
click at [1273, 333] on icon at bounding box center [1274, 325] width 15 height 13
click at [1272, 333] on icon at bounding box center [1275, 326] width 11 height 12
click at [1272, 333] on icon at bounding box center [1275, 326] width 8 height 12
click at [1272, 333] on icon at bounding box center [1274, 325] width 15 height 13
click at [1274, 333] on icon at bounding box center [1275, 326] width 8 height 12
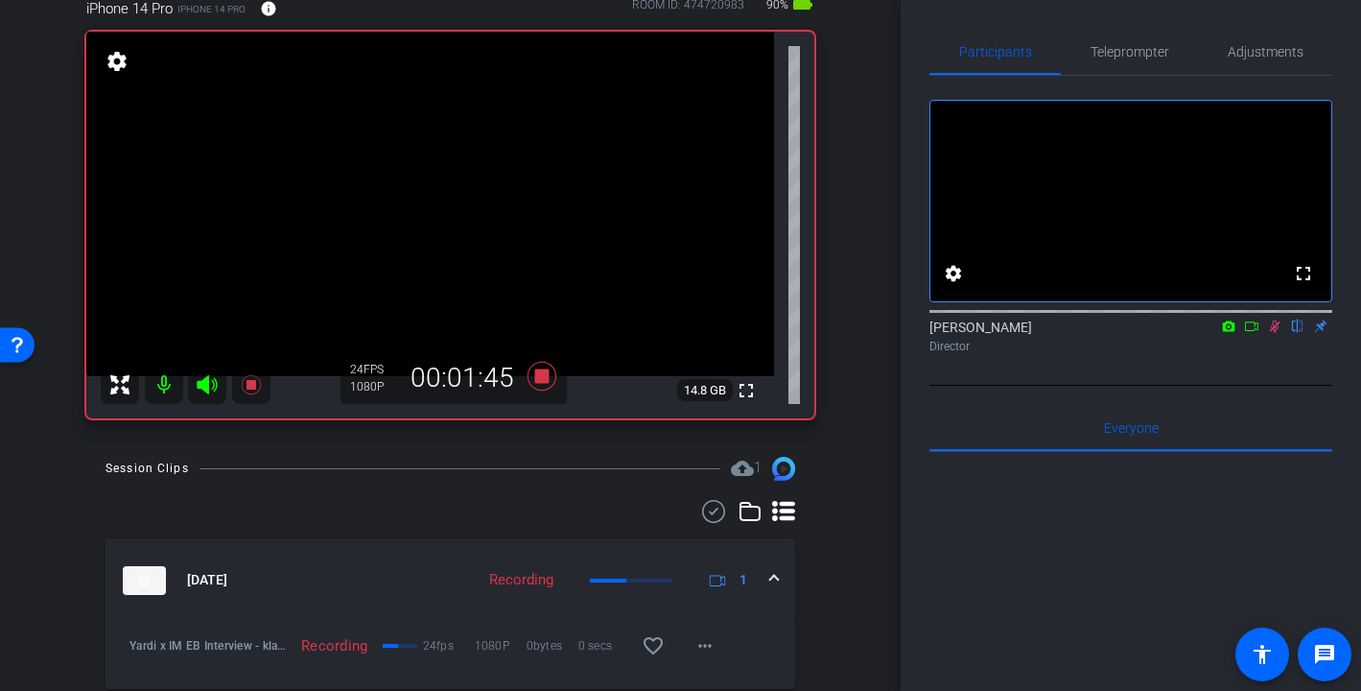
click at [1274, 333] on icon at bounding box center [1275, 326] width 11 height 12
click at [1273, 333] on icon at bounding box center [1275, 326] width 8 height 12
click at [1275, 333] on icon at bounding box center [1275, 326] width 11 height 12
click at [1274, 333] on icon at bounding box center [1274, 325] width 15 height 13
click at [1275, 333] on icon at bounding box center [1274, 325] width 15 height 13
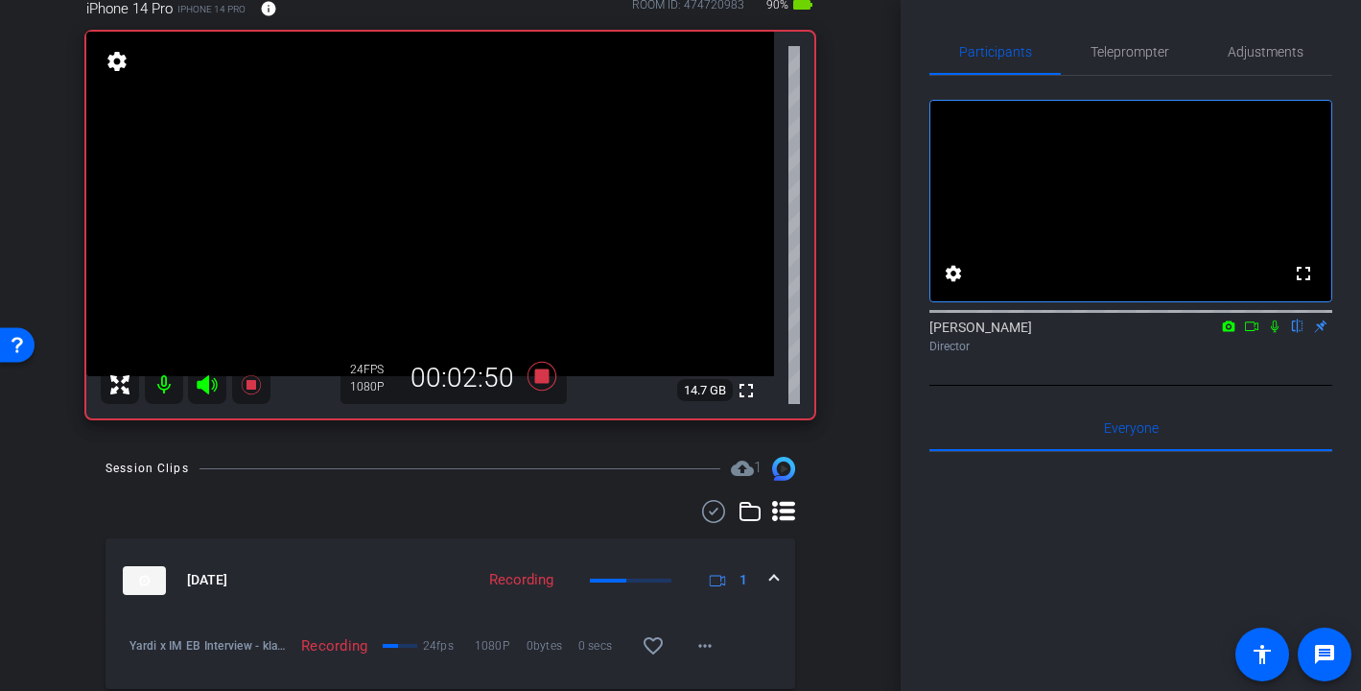
click at [1276, 333] on icon at bounding box center [1275, 326] width 8 height 12
click at [1268, 333] on icon at bounding box center [1274, 325] width 15 height 13
click at [1272, 333] on icon at bounding box center [1275, 326] width 8 height 12
click at [1273, 333] on icon at bounding box center [1275, 326] width 11 height 12
click at [1275, 333] on icon at bounding box center [1274, 325] width 15 height 13
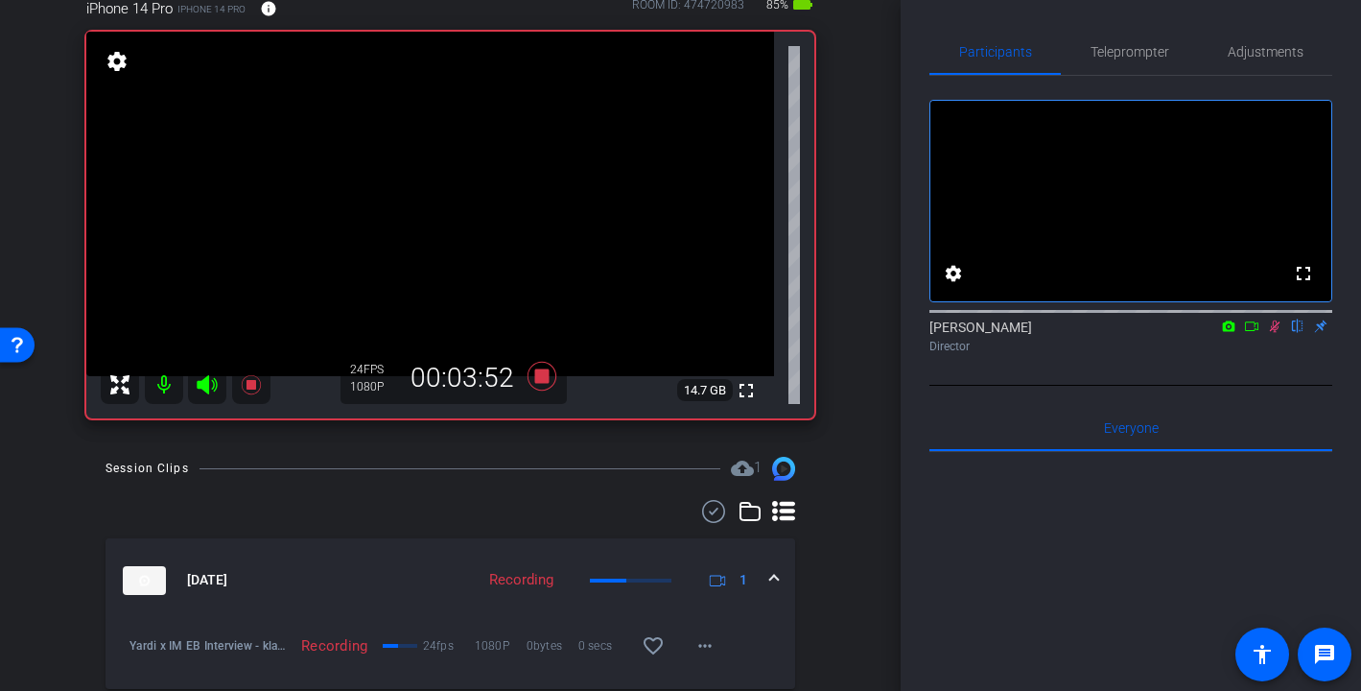
click at [1272, 333] on icon at bounding box center [1274, 325] width 15 height 13
click at [1276, 333] on icon at bounding box center [1275, 326] width 8 height 12
click at [1272, 333] on icon at bounding box center [1274, 325] width 15 height 13
click at [1277, 333] on icon at bounding box center [1274, 325] width 15 height 13
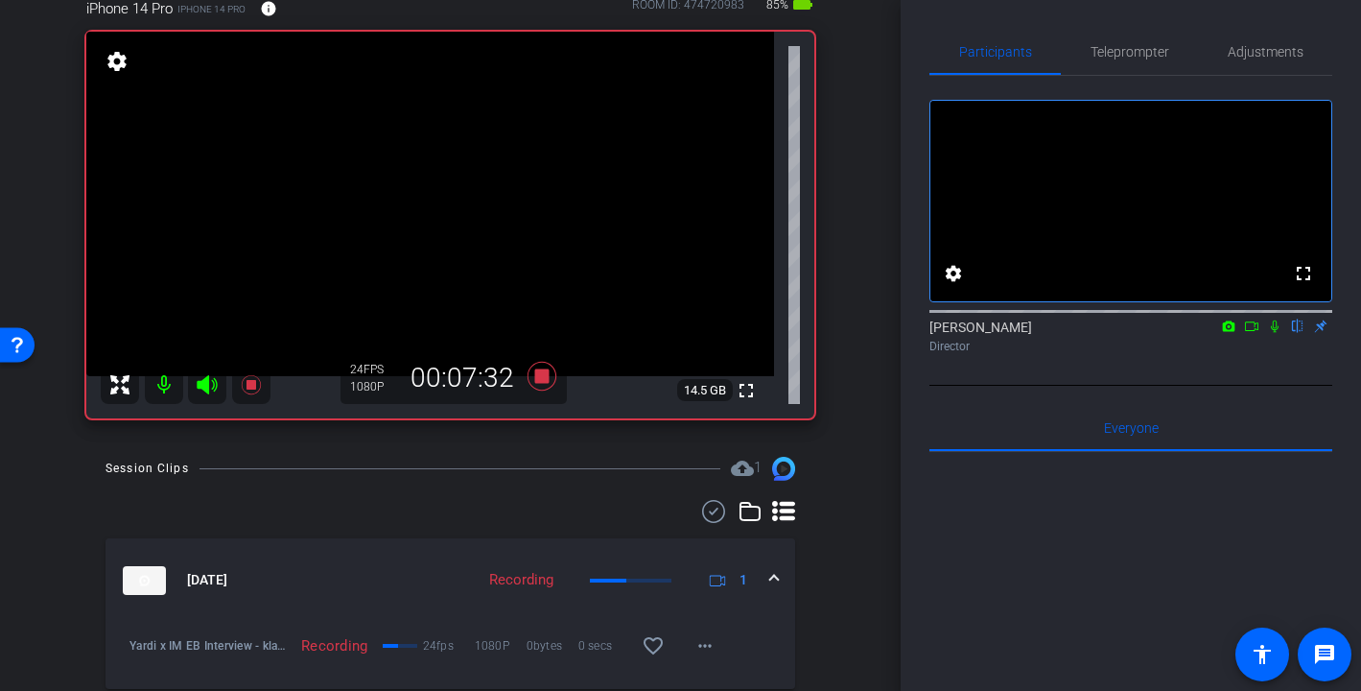
click at [1275, 333] on icon at bounding box center [1274, 325] width 15 height 13
click at [1275, 333] on icon at bounding box center [1275, 326] width 8 height 12
click at [1278, 333] on icon at bounding box center [1275, 326] width 11 height 12
click at [1276, 333] on icon at bounding box center [1275, 326] width 8 height 12
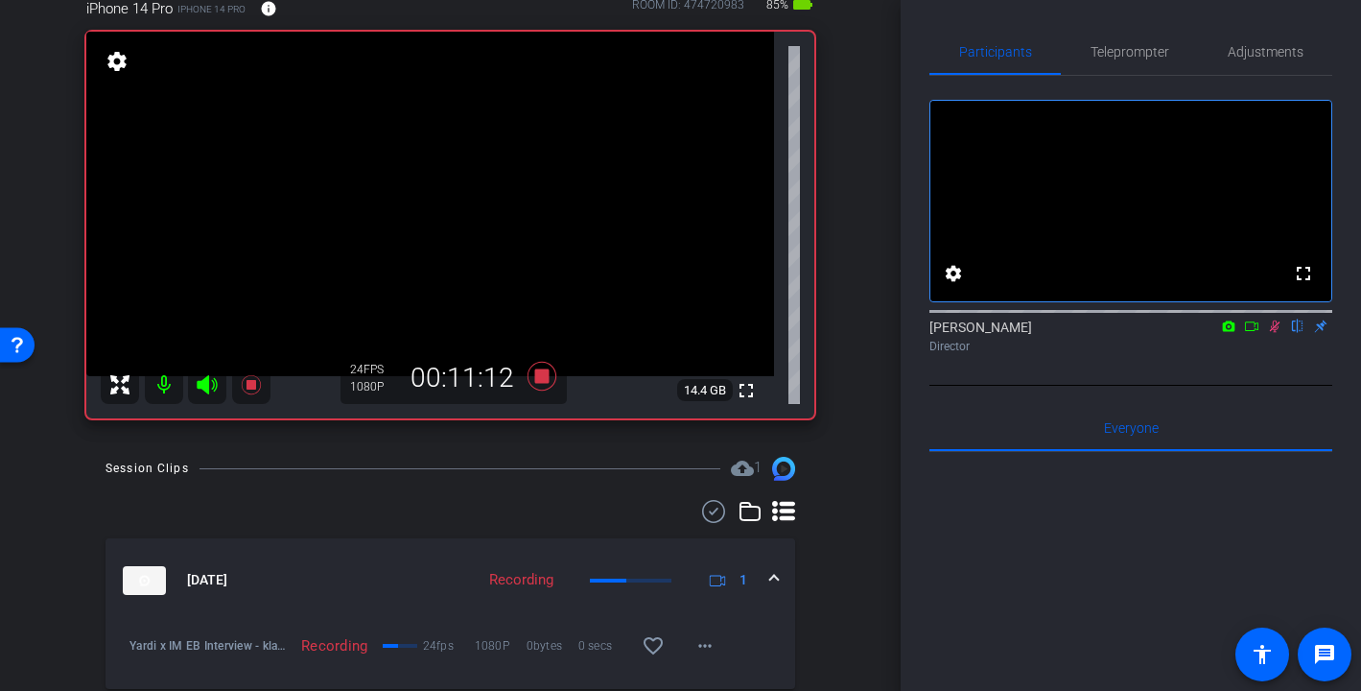
click at [1276, 335] on mat-icon at bounding box center [1274, 326] width 23 height 17
click at [1276, 333] on icon at bounding box center [1274, 325] width 15 height 13
click at [1275, 333] on icon at bounding box center [1274, 325] width 15 height 13
click at [1271, 333] on icon at bounding box center [1274, 325] width 15 height 13
click at [1268, 333] on icon at bounding box center [1274, 325] width 15 height 13
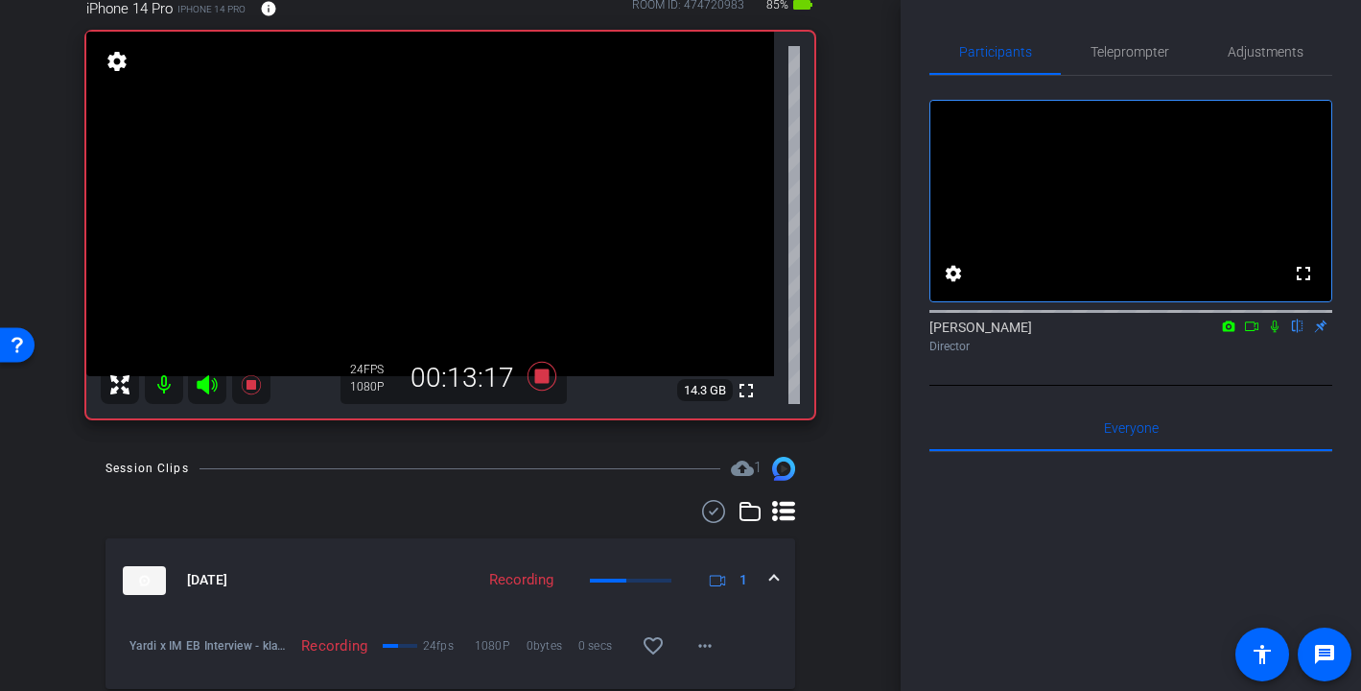
click at [1269, 333] on icon at bounding box center [1274, 325] width 15 height 13
click at [1278, 318] on div at bounding box center [1131, 309] width 403 height 15
click at [1276, 333] on icon at bounding box center [1275, 326] width 8 height 12
click at [1276, 333] on icon at bounding box center [1274, 325] width 15 height 13
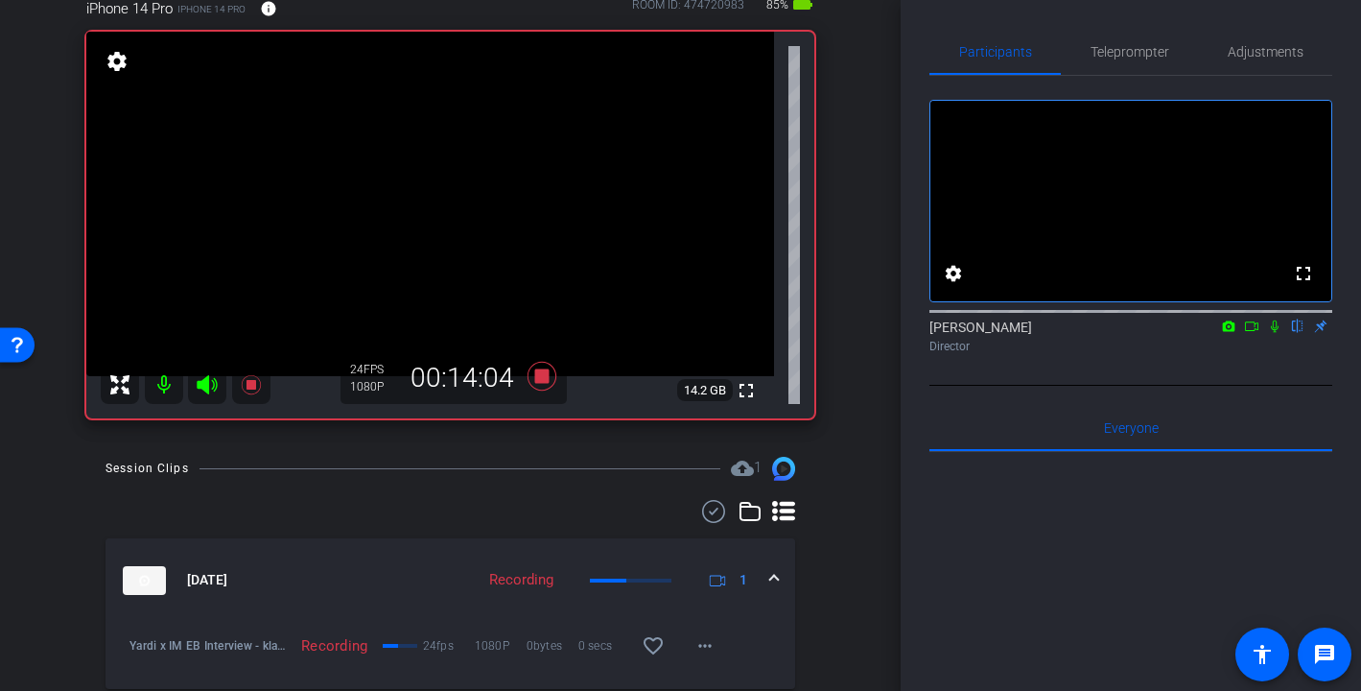
click at [1276, 333] on icon at bounding box center [1275, 326] width 8 height 12
click at [1274, 333] on icon at bounding box center [1274, 325] width 15 height 13
click at [1275, 333] on icon at bounding box center [1274, 325] width 15 height 13
click at [1274, 333] on icon at bounding box center [1275, 326] width 11 height 12
click at [1276, 333] on icon at bounding box center [1274, 325] width 15 height 13
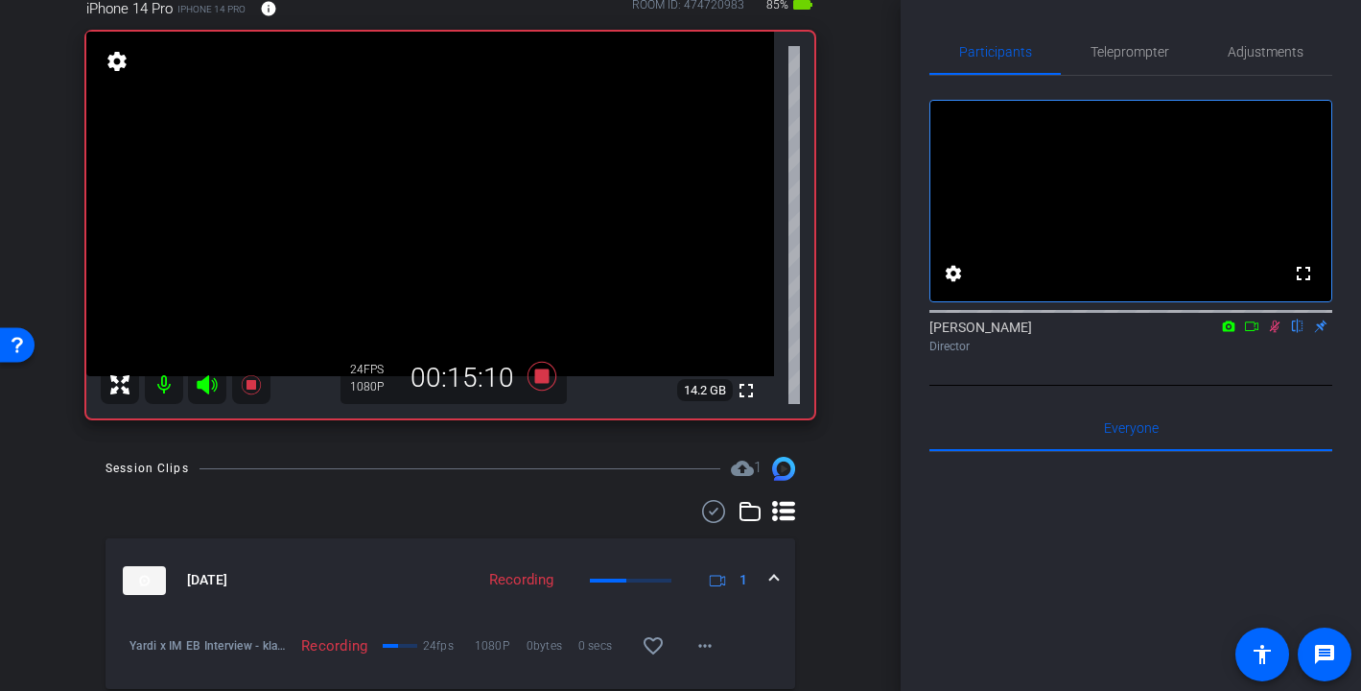
click at [1275, 333] on icon at bounding box center [1274, 325] width 15 height 13
click at [1272, 333] on icon at bounding box center [1274, 325] width 15 height 13
click at [1269, 333] on icon at bounding box center [1274, 325] width 15 height 13
click at [1276, 333] on icon at bounding box center [1275, 326] width 8 height 12
click at [1272, 333] on icon at bounding box center [1274, 325] width 15 height 13
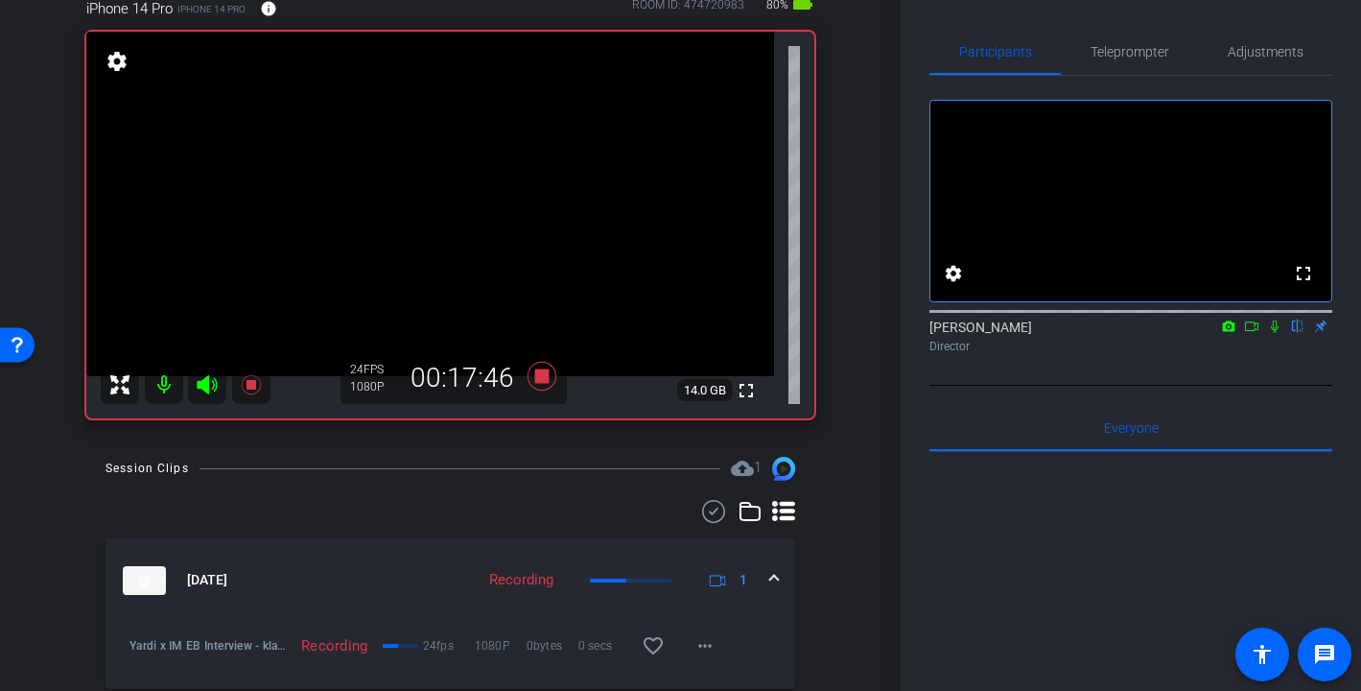
click at [1272, 333] on icon at bounding box center [1275, 326] width 8 height 12
click at [1270, 333] on icon at bounding box center [1274, 325] width 15 height 13
click at [1272, 333] on icon at bounding box center [1274, 325] width 15 height 13
click at [1275, 333] on icon at bounding box center [1275, 326] width 11 height 12
click at [1270, 333] on icon at bounding box center [1274, 325] width 15 height 13
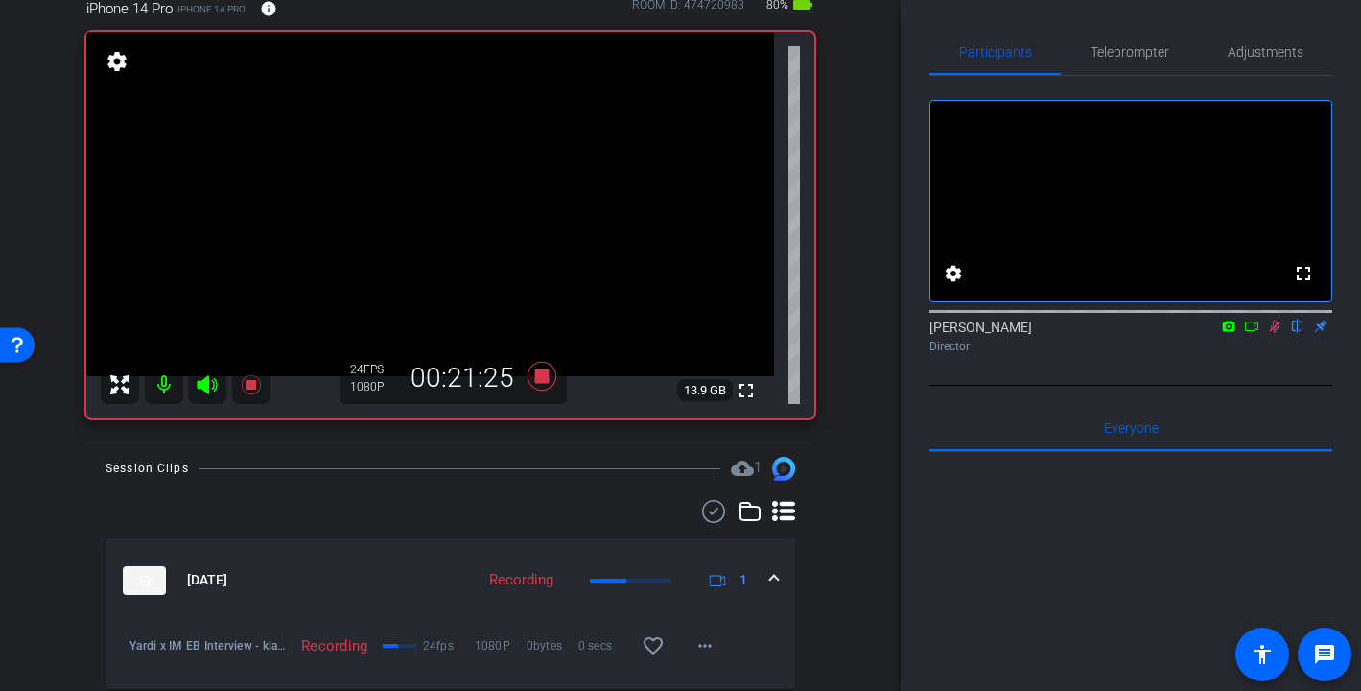
click at [1275, 333] on icon at bounding box center [1274, 325] width 15 height 13
click at [1275, 333] on icon at bounding box center [1275, 326] width 8 height 12
click at [1275, 333] on icon at bounding box center [1275, 326] width 11 height 12
click at [1273, 333] on icon at bounding box center [1275, 326] width 8 height 12
click at [1269, 335] on mat-icon at bounding box center [1274, 326] width 23 height 17
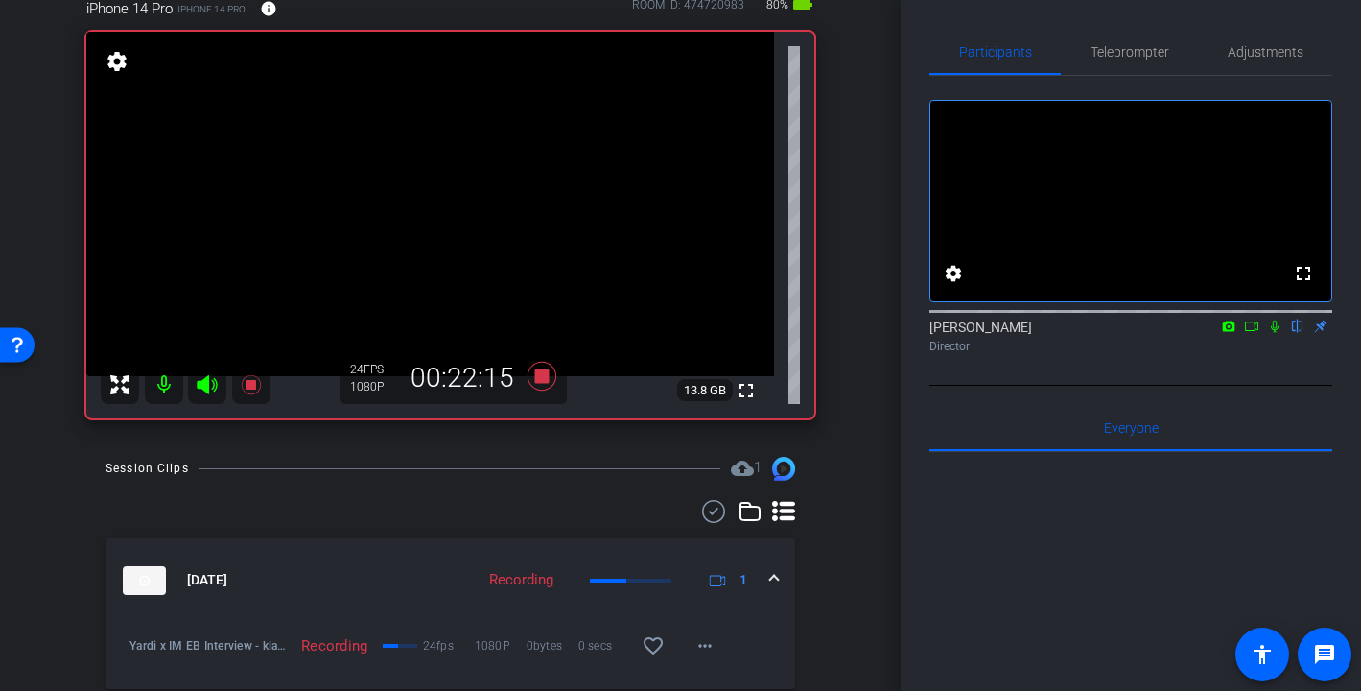
click at [1269, 335] on mat-icon at bounding box center [1274, 326] width 23 height 17
click at [1273, 333] on icon at bounding box center [1275, 326] width 11 height 12
click at [1273, 333] on icon at bounding box center [1275, 326] width 8 height 12
click at [1274, 333] on icon at bounding box center [1274, 325] width 15 height 13
click at [1277, 333] on icon at bounding box center [1274, 325] width 15 height 13
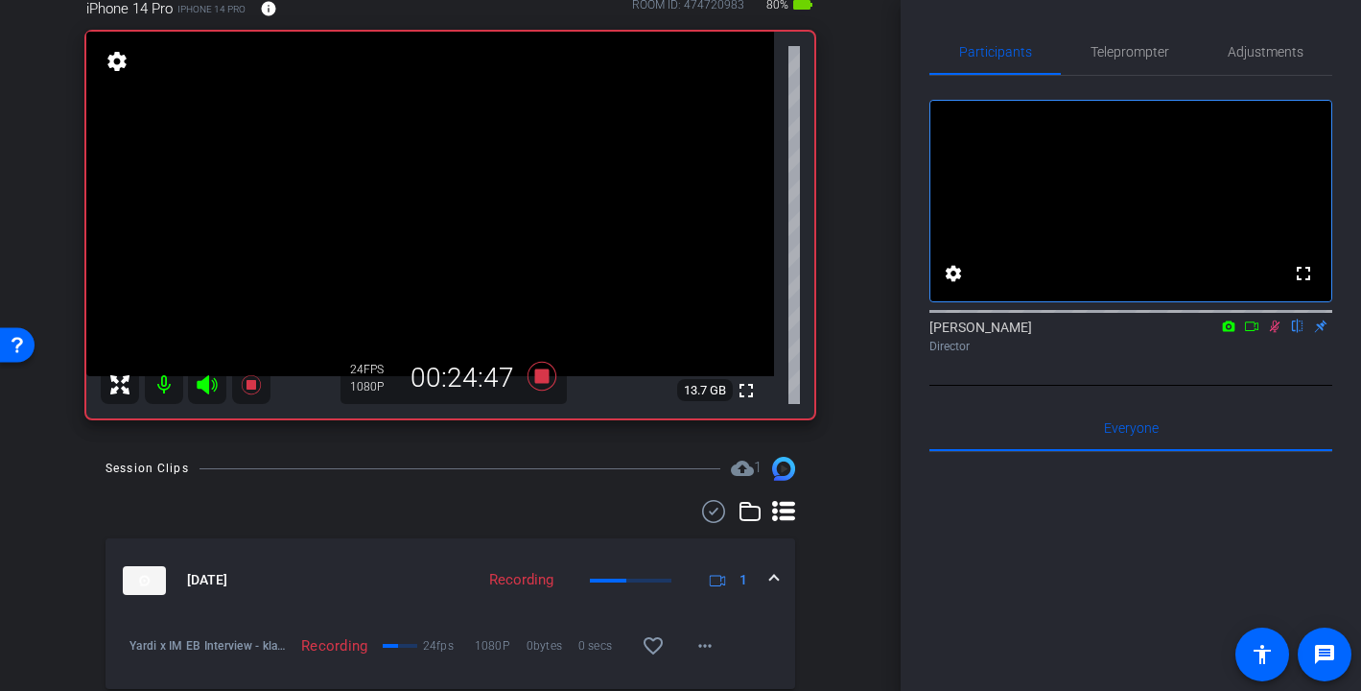
click at [1267, 333] on icon at bounding box center [1274, 325] width 15 height 13
click at [1272, 333] on icon at bounding box center [1274, 325] width 15 height 13
click at [1275, 333] on icon at bounding box center [1275, 326] width 11 height 12
click at [1275, 333] on icon at bounding box center [1275, 326] width 8 height 12
click at [1276, 333] on icon at bounding box center [1274, 325] width 15 height 13
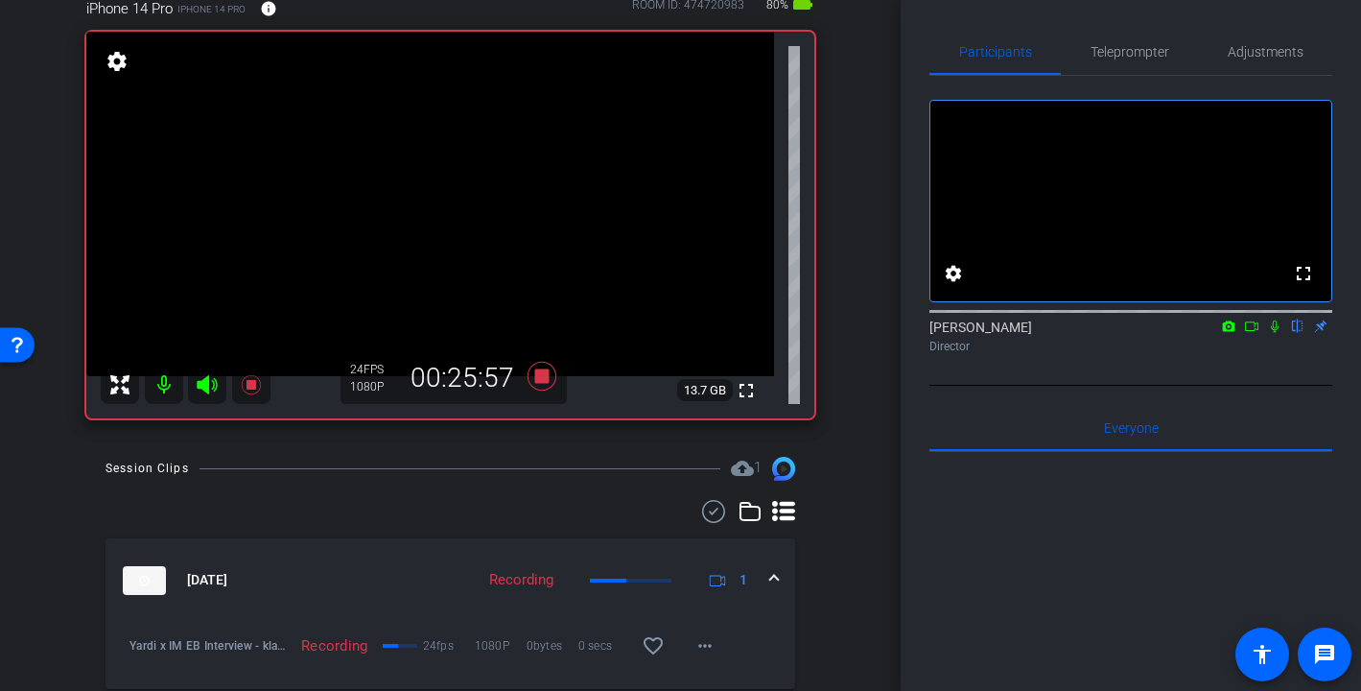
click at [1269, 333] on icon at bounding box center [1274, 325] width 15 height 13
click at [1275, 333] on icon at bounding box center [1275, 326] width 11 height 12
click at [1272, 333] on icon at bounding box center [1274, 325] width 15 height 13
click at [1277, 333] on icon at bounding box center [1275, 326] width 11 height 12
click at [1273, 333] on icon at bounding box center [1274, 325] width 15 height 13
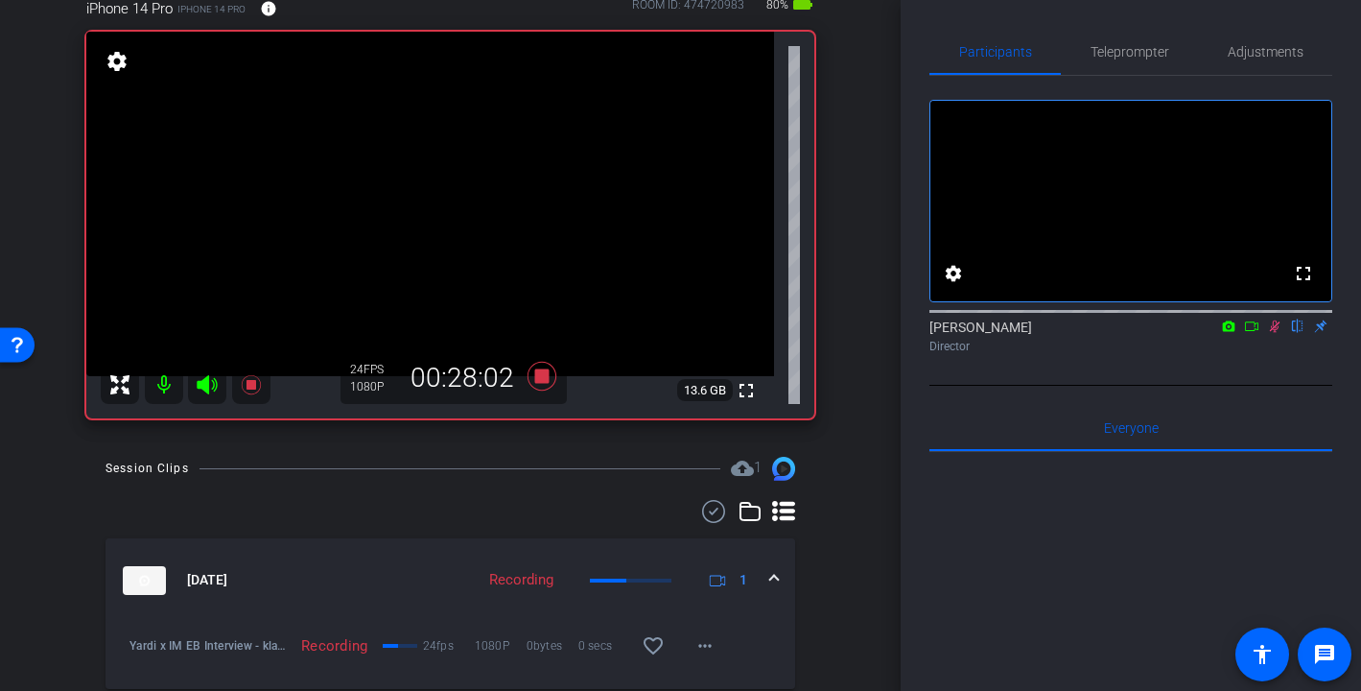
click at [1273, 333] on icon at bounding box center [1274, 325] width 15 height 13
click at [1275, 333] on icon at bounding box center [1275, 326] width 11 height 12
click at [1275, 333] on icon at bounding box center [1274, 325] width 15 height 13
click at [1275, 333] on icon at bounding box center [1275, 326] width 11 height 12
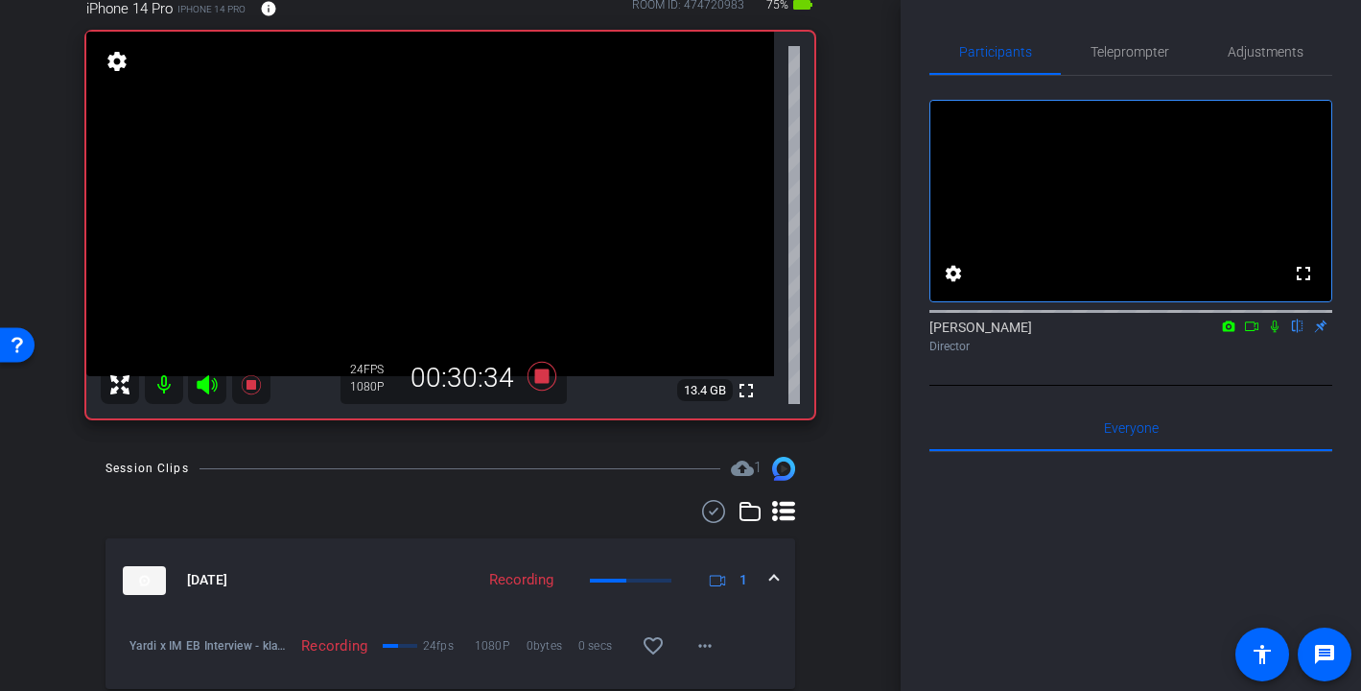
click at [1275, 333] on icon at bounding box center [1274, 325] width 15 height 13
click at [1279, 333] on icon at bounding box center [1274, 325] width 15 height 13
click at [1275, 333] on icon at bounding box center [1274, 325] width 15 height 13
click at [1272, 333] on icon at bounding box center [1274, 325] width 15 height 13
click at [1277, 333] on icon at bounding box center [1274, 325] width 15 height 13
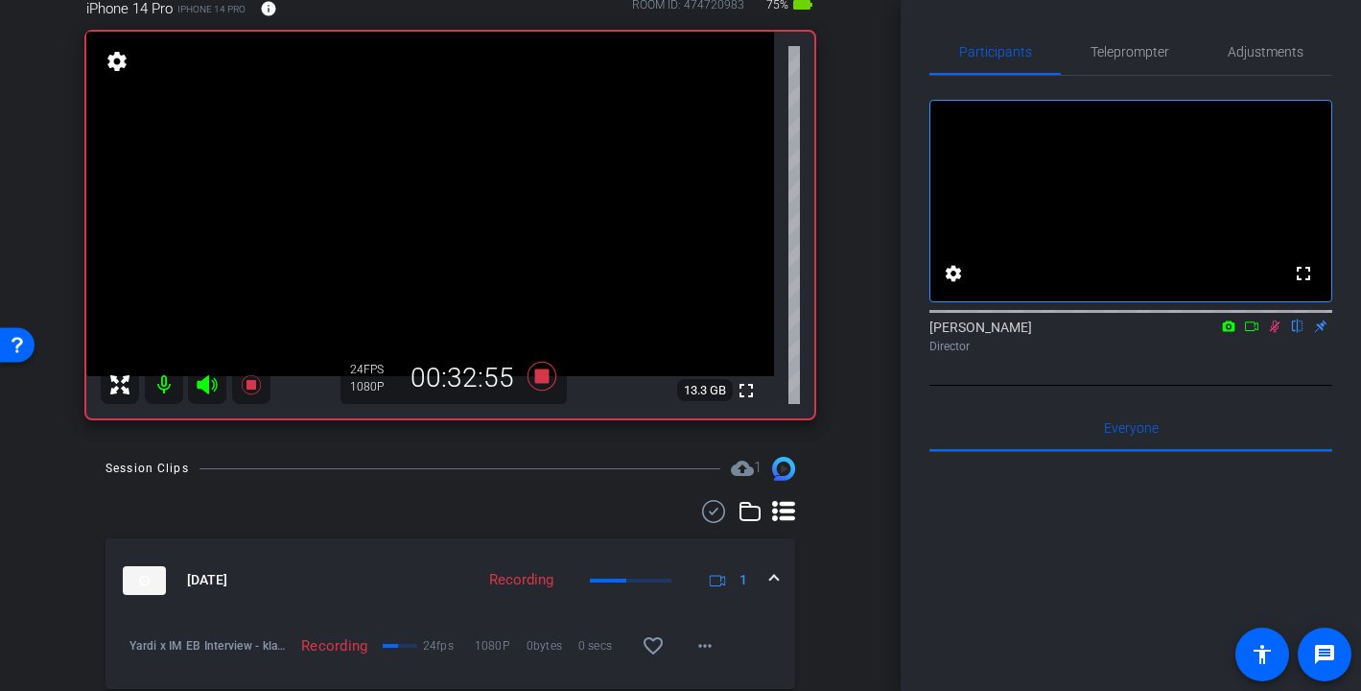
click at [1277, 333] on icon at bounding box center [1274, 325] width 15 height 13
click at [1272, 333] on icon at bounding box center [1274, 325] width 15 height 13
click at [1274, 333] on icon at bounding box center [1274, 325] width 15 height 13
click at [540, 370] on icon at bounding box center [541, 376] width 29 height 29
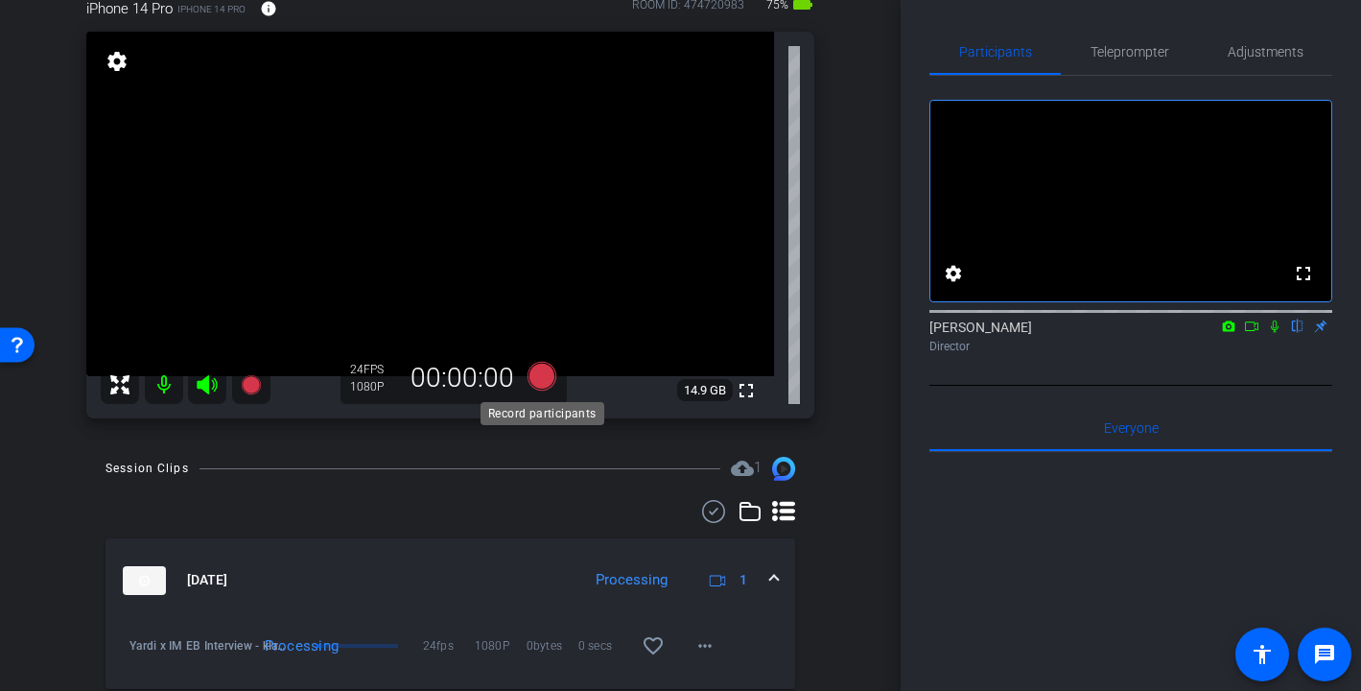
click at [536, 373] on icon at bounding box center [541, 376] width 29 height 29
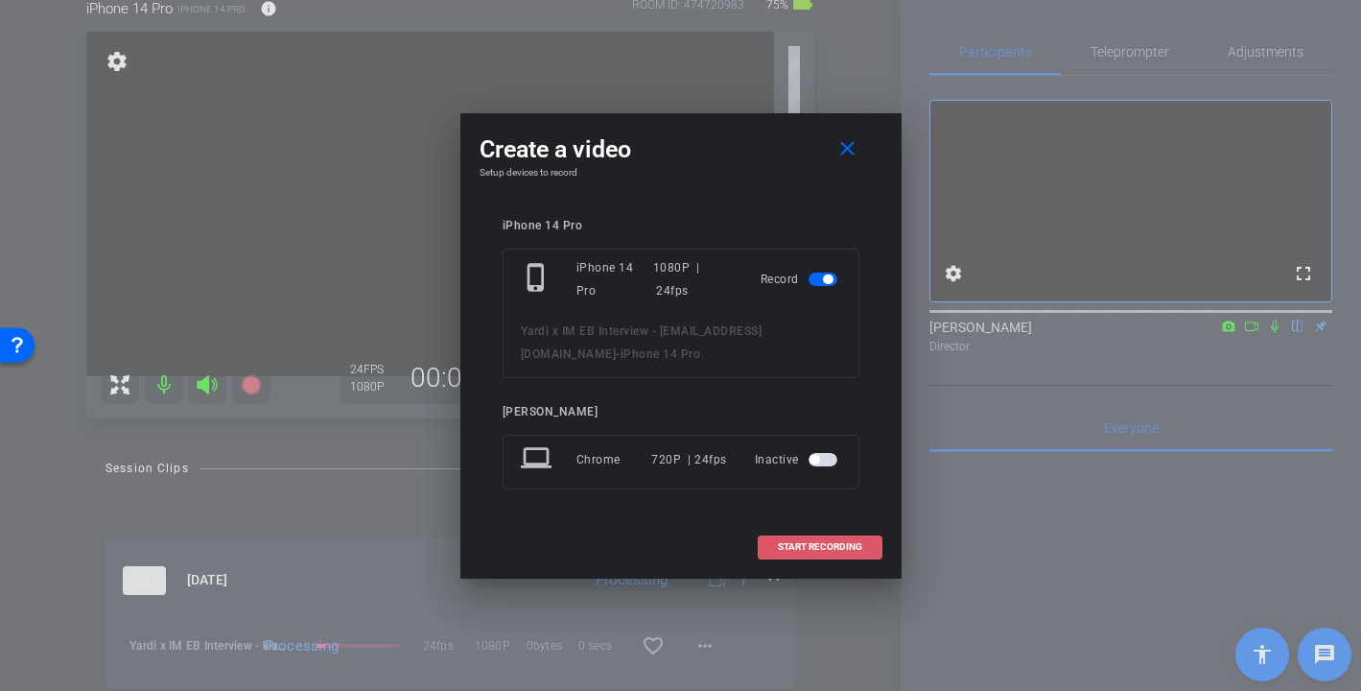
click at [835, 544] on span "START RECORDING" at bounding box center [820, 547] width 84 height 10
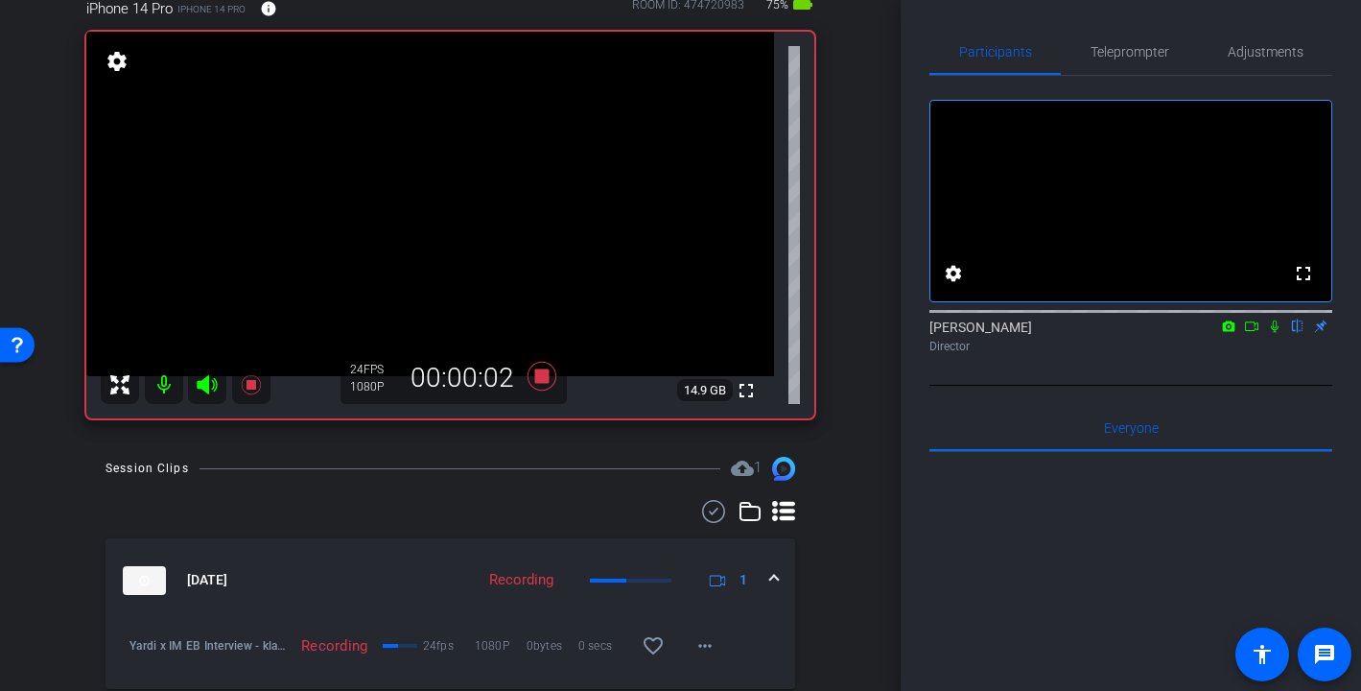
click at [1275, 333] on icon at bounding box center [1274, 325] width 15 height 13
click at [1274, 333] on icon at bounding box center [1275, 326] width 11 height 12
click at [1274, 333] on icon at bounding box center [1275, 326] width 8 height 12
click at [1275, 333] on icon at bounding box center [1274, 325] width 15 height 13
click at [540, 376] on icon at bounding box center [541, 376] width 29 height 29
